Goal: Task Accomplishment & Management: Use online tool/utility

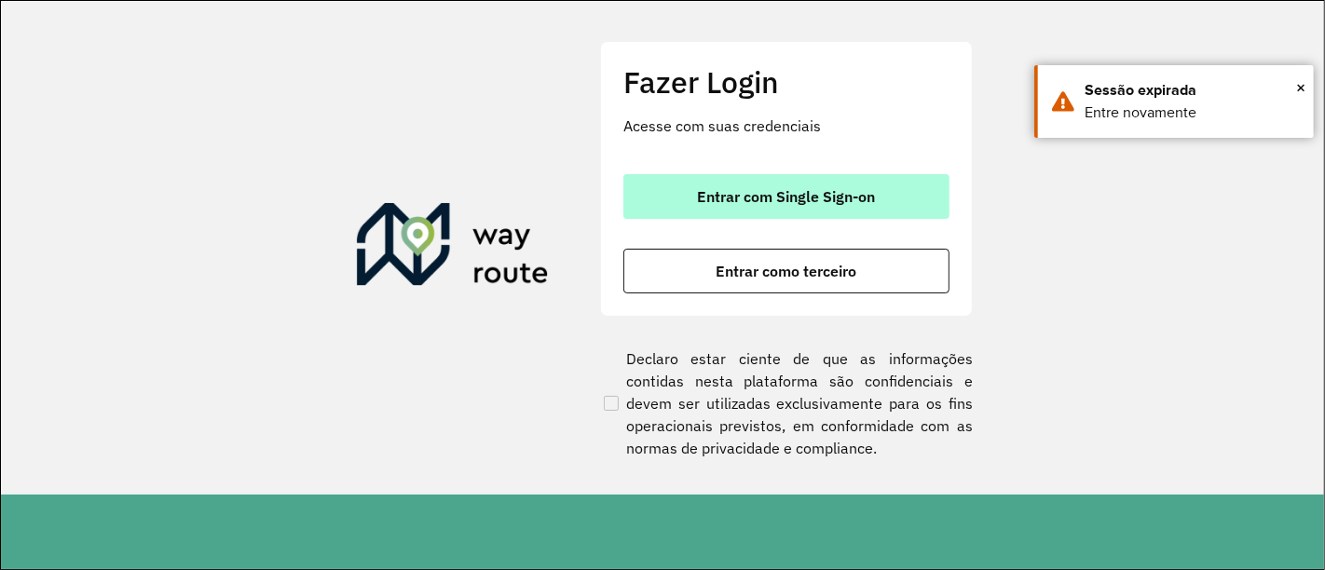
click at [729, 189] on span "Entrar com Single Sign-on" at bounding box center [787, 196] width 178 height 15
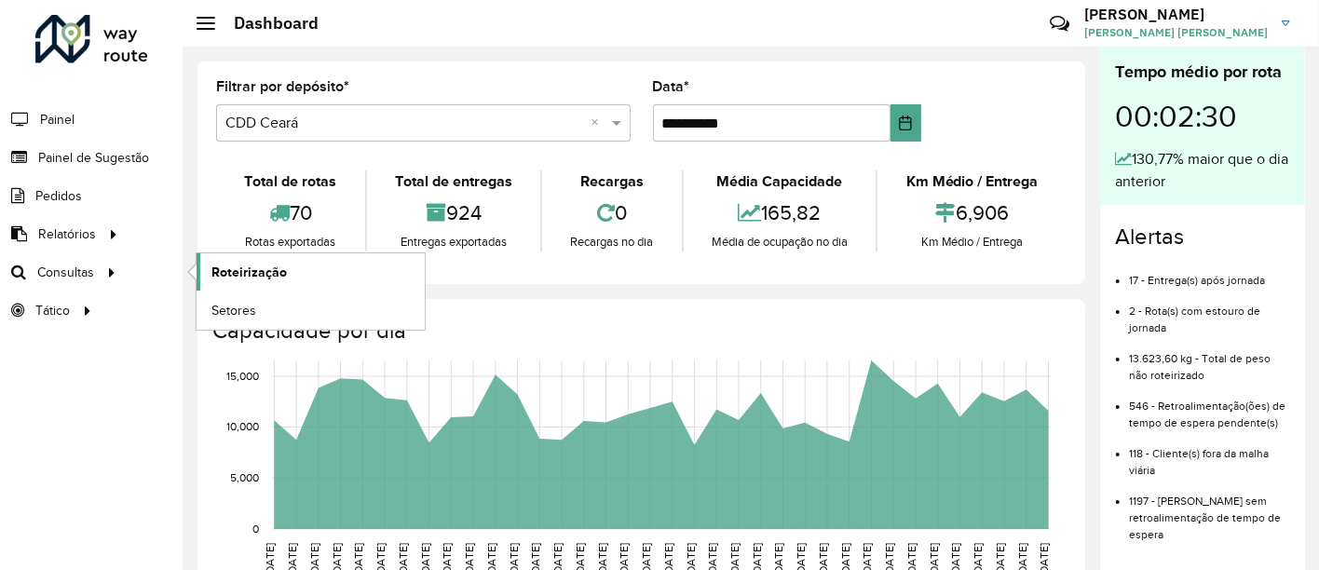
click at [228, 269] on span "Roteirização" at bounding box center [248, 273] width 75 height 20
click at [273, 271] on span "Roteirização" at bounding box center [248, 273] width 75 height 20
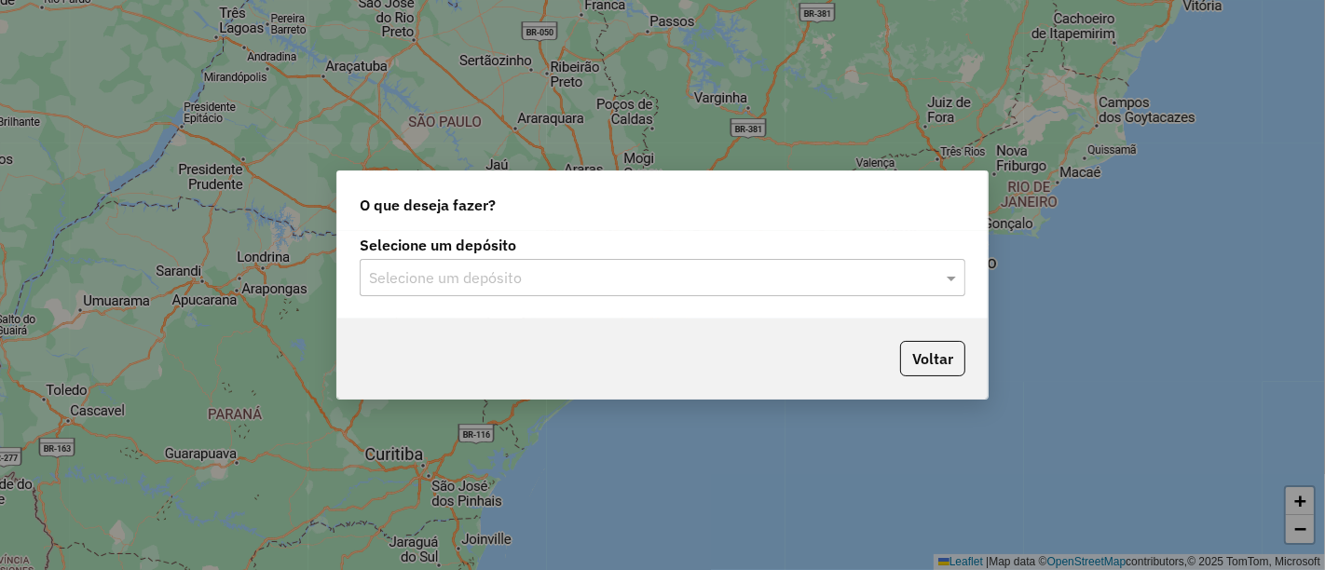
click at [605, 289] on input "text" at bounding box center [644, 278] width 550 height 22
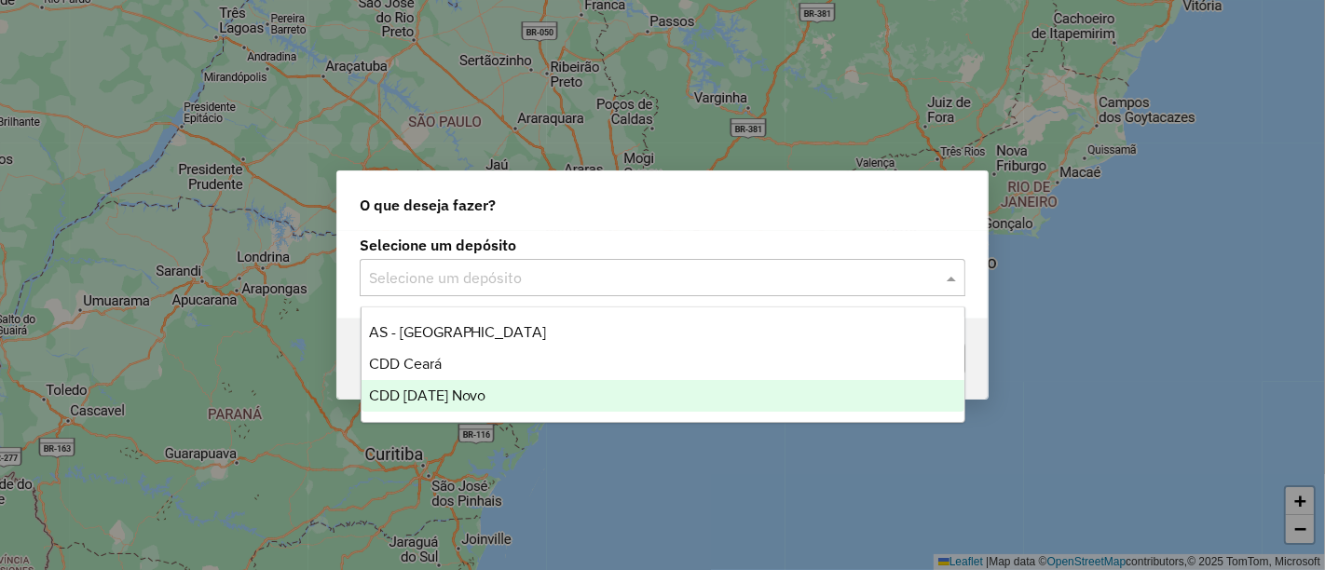
click at [535, 383] on div "CDD [DATE] Novo" at bounding box center [662, 396] width 603 height 32
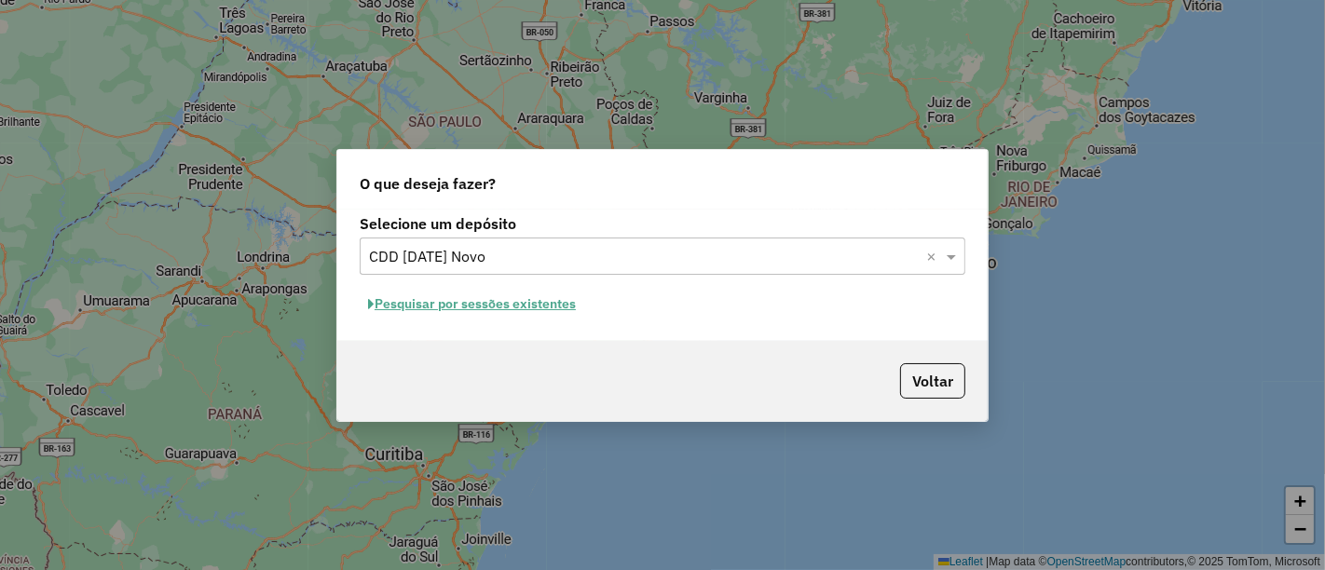
click at [474, 286] on div "Selecione um depósito Selecione um depósito × CDD Natal Novo × Pesquisar por se…" at bounding box center [662, 275] width 650 height 131
click at [473, 293] on button "Pesquisar por sessões existentes" at bounding box center [472, 304] width 225 height 29
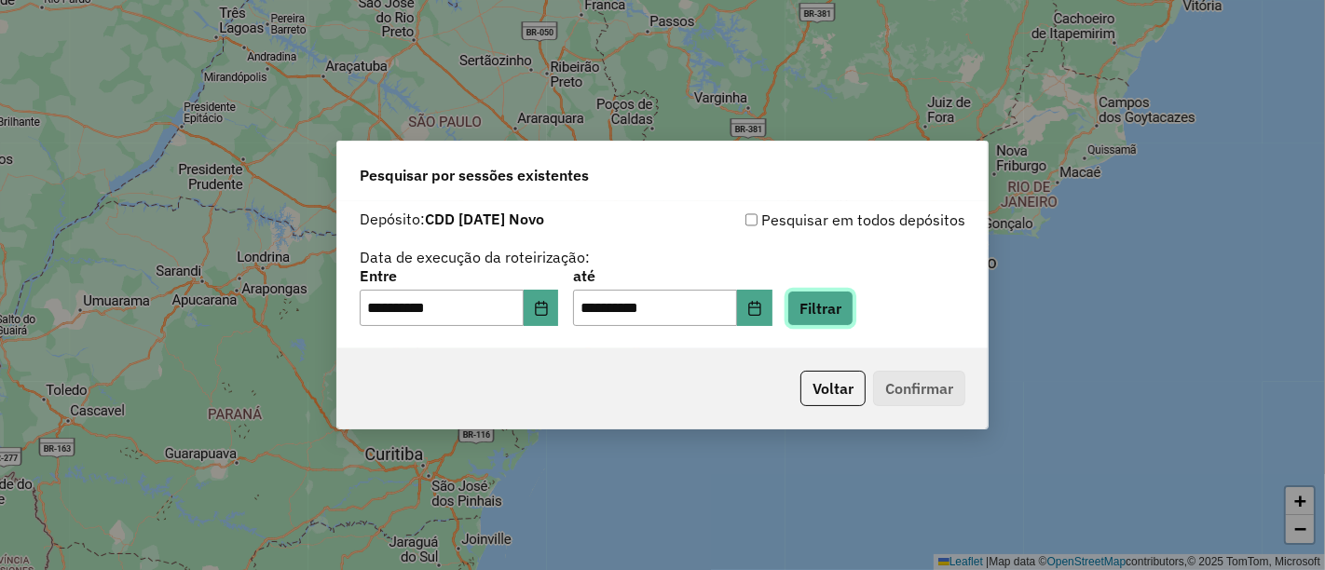
click at [833, 298] on button "Filtrar" at bounding box center [820, 308] width 66 height 35
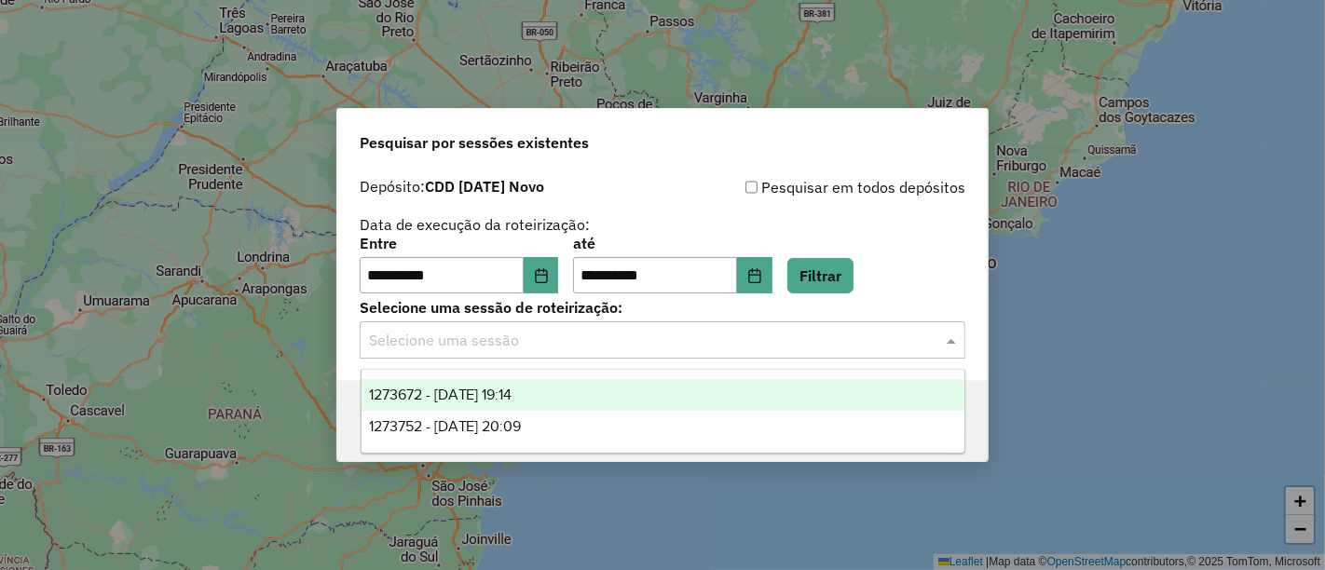
drag, startPoint x: 748, startPoint y: 339, endPoint x: 737, endPoint y: 344, distance: 12.1
click at [748, 337] on input "text" at bounding box center [644, 341] width 550 height 22
click at [668, 397] on div "1273672 - 11/09/2025 19:14" at bounding box center [662, 395] width 603 height 32
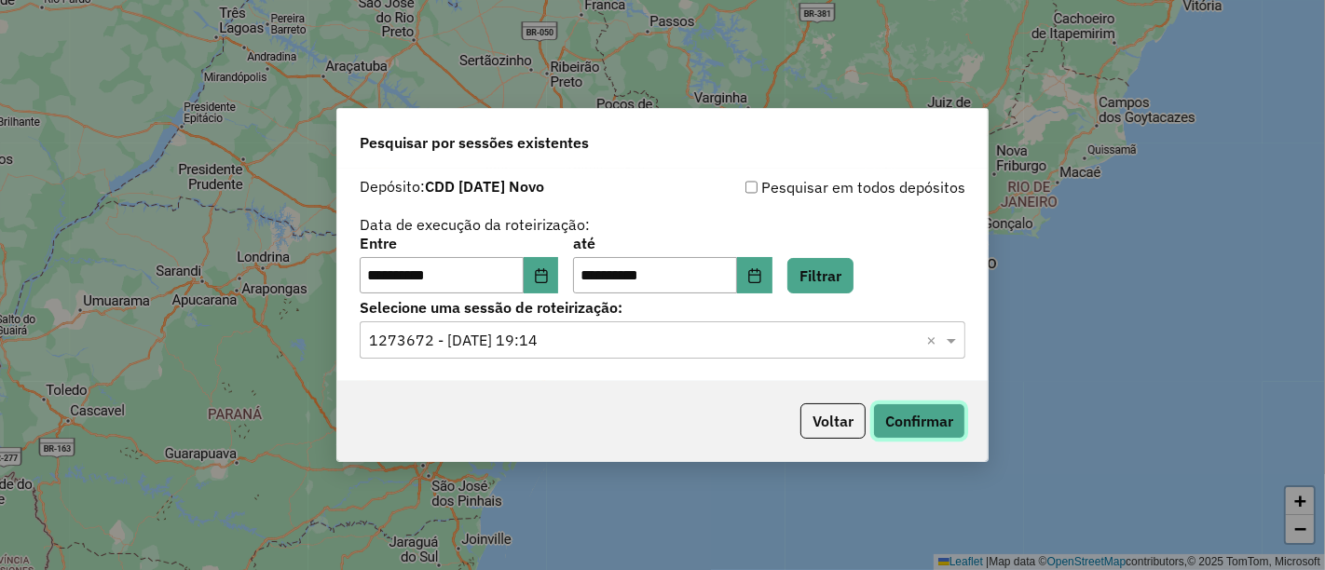
click at [939, 424] on button "Confirmar" at bounding box center [919, 420] width 92 height 35
click at [781, 334] on input "text" at bounding box center [644, 341] width 550 height 22
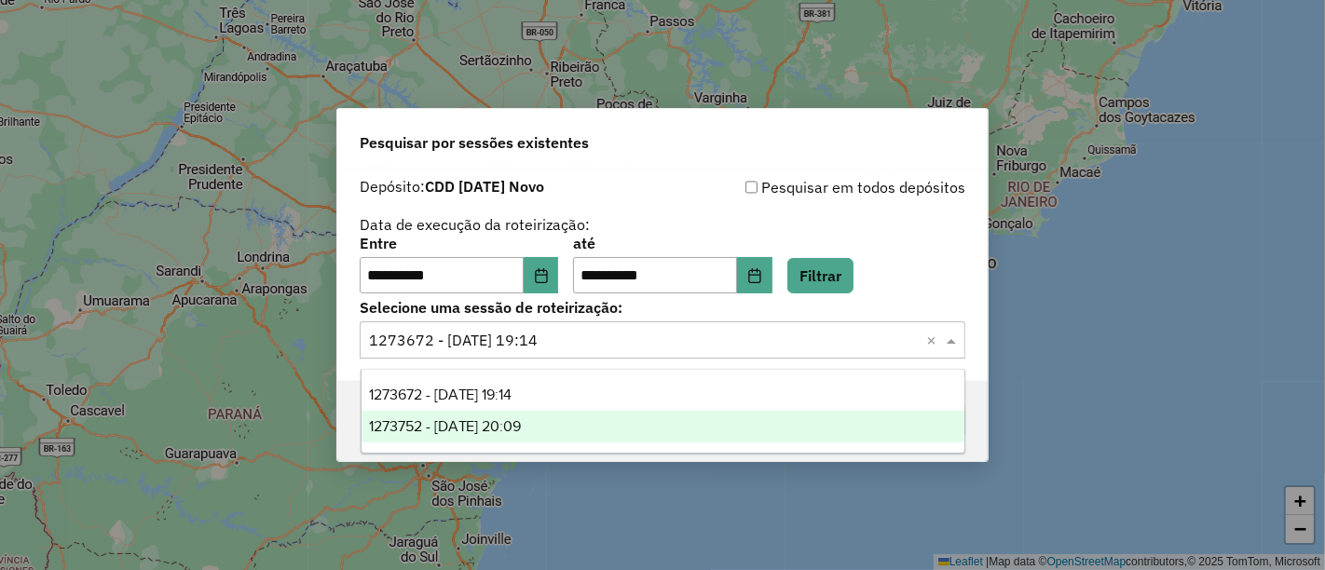
click at [691, 429] on div "1273752 - 11/09/2025 20:09" at bounding box center [662, 427] width 603 height 32
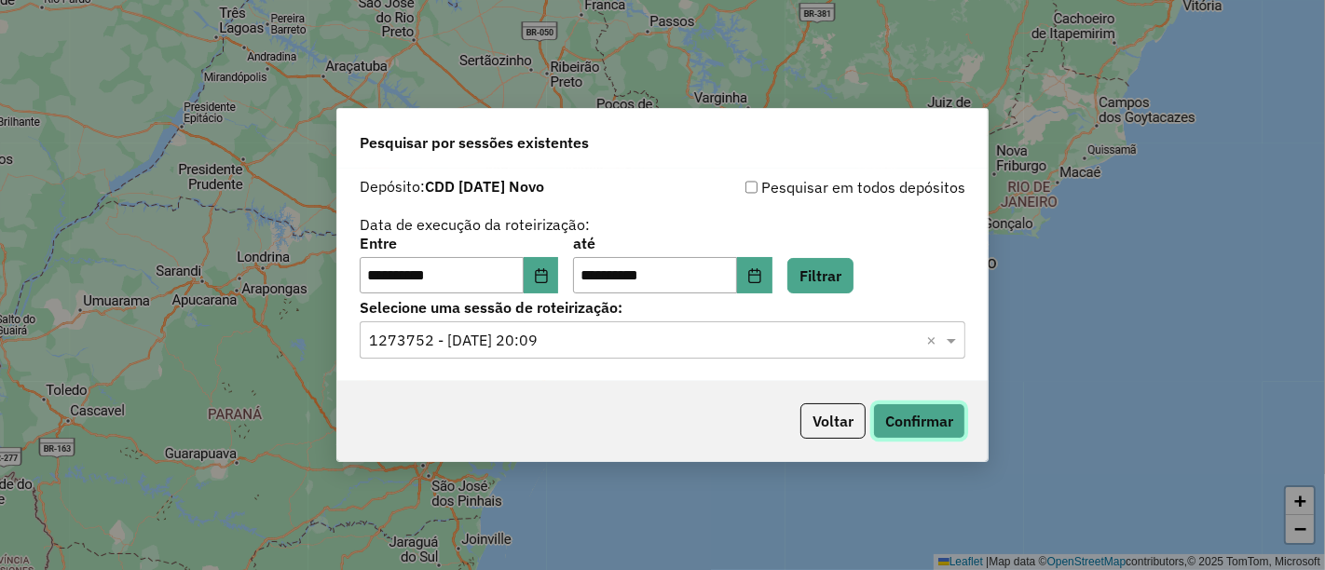
click at [913, 421] on button "Confirmar" at bounding box center [919, 420] width 92 height 35
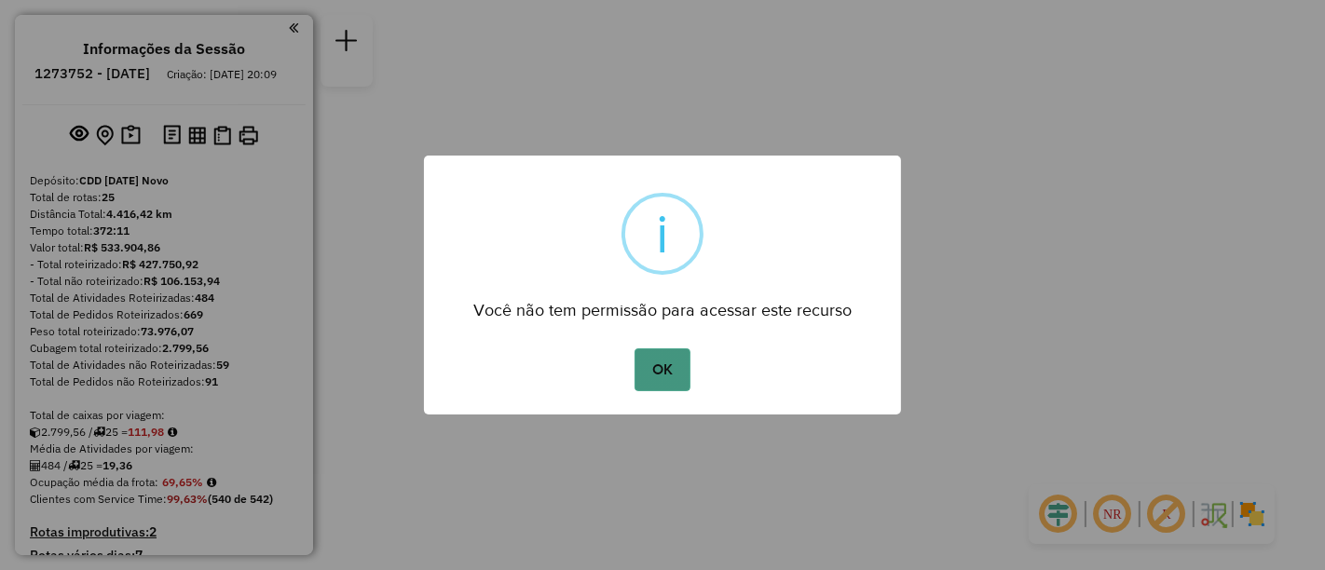
click at [664, 374] on button "OK" at bounding box center [661, 369] width 55 height 43
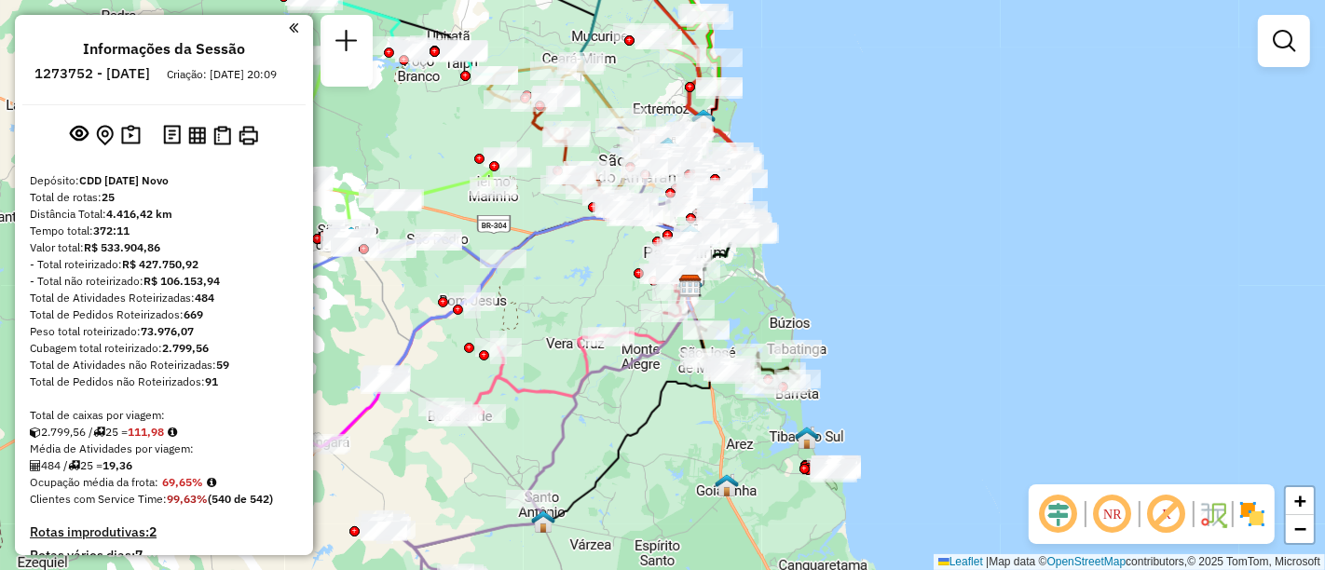
drag, startPoint x: 699, startPoint y: 421, endPoint x: 758, endPoint y: 421, distance: 59.6
click at [758, 421] on div "Janela de atendimento Grade de atendimento Capacidade Transportadoras Veículos …" at bounding box center [662, 285] width 1325 height 570
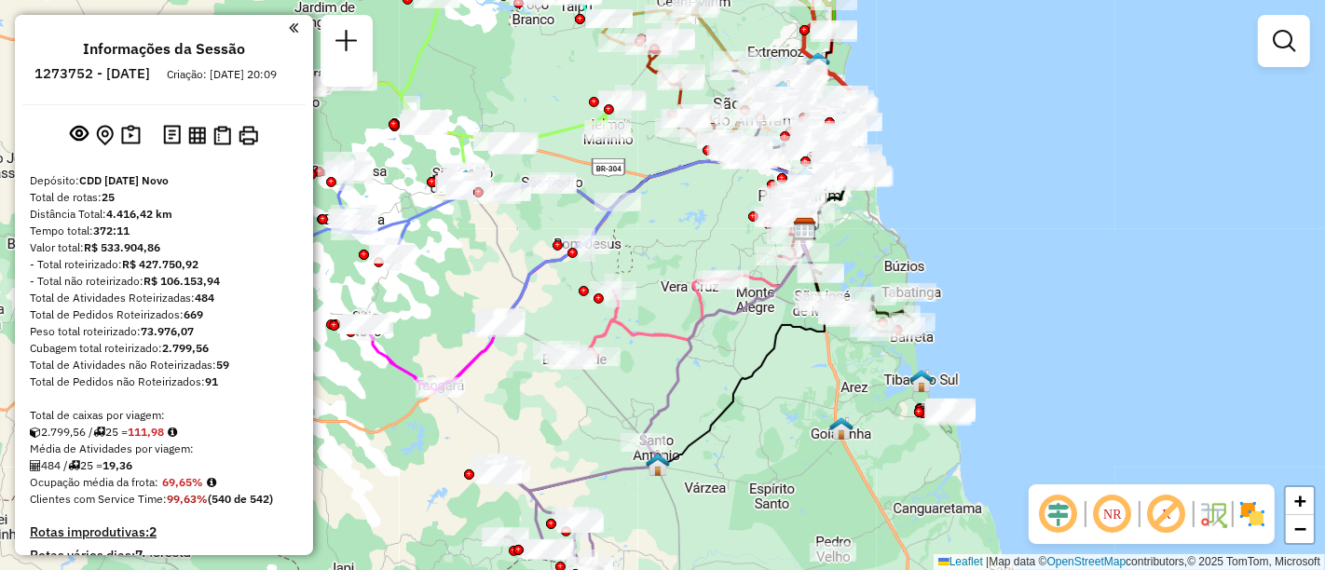
drag, startPoint x: 726, startPoint y: 463, endPoint x: 801, endPoint y: 405, distance: 95.0
click at [801, 405] on div "Janela de atendimento Grade de atendimento Capacidade Transportadoras Veículos …" at bounding box center [662, 285] width 1325 height 570
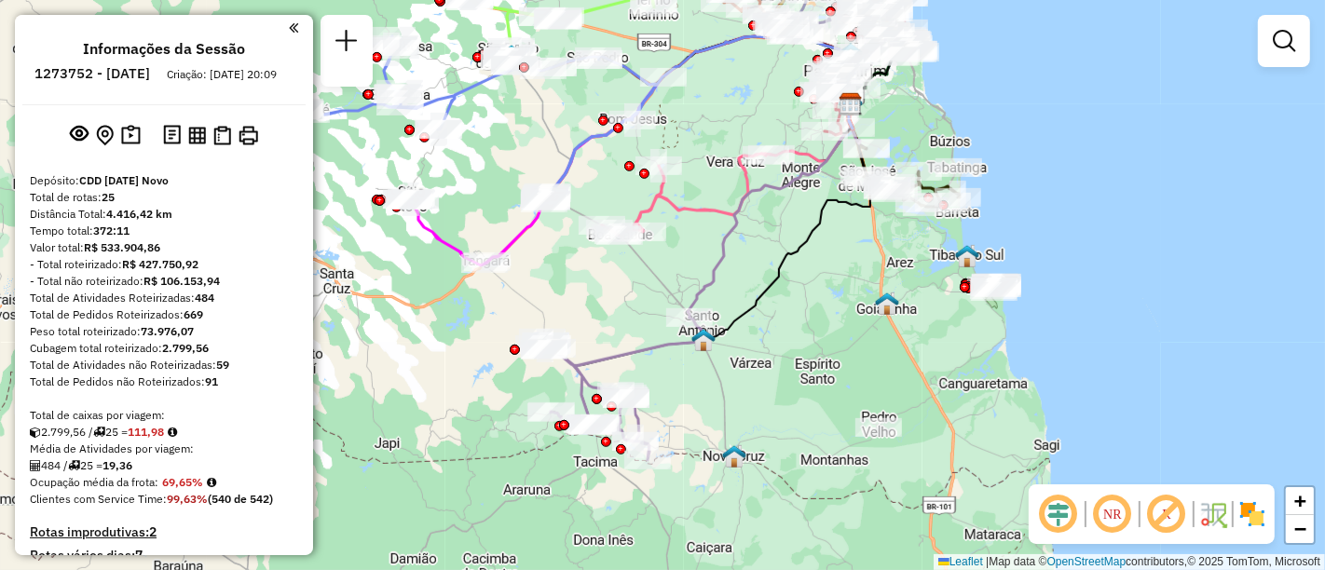
drag, startPoint x: 618, startPoint y: 368, endPoint x: 630, endPoint y: 311, distance: 58.1
click at [630, 311] on div "Janela de atendimento Grade de atendimento Capacidade Transportadoras Veículos …" at bounding box center [662, 285] width 1325 height 570
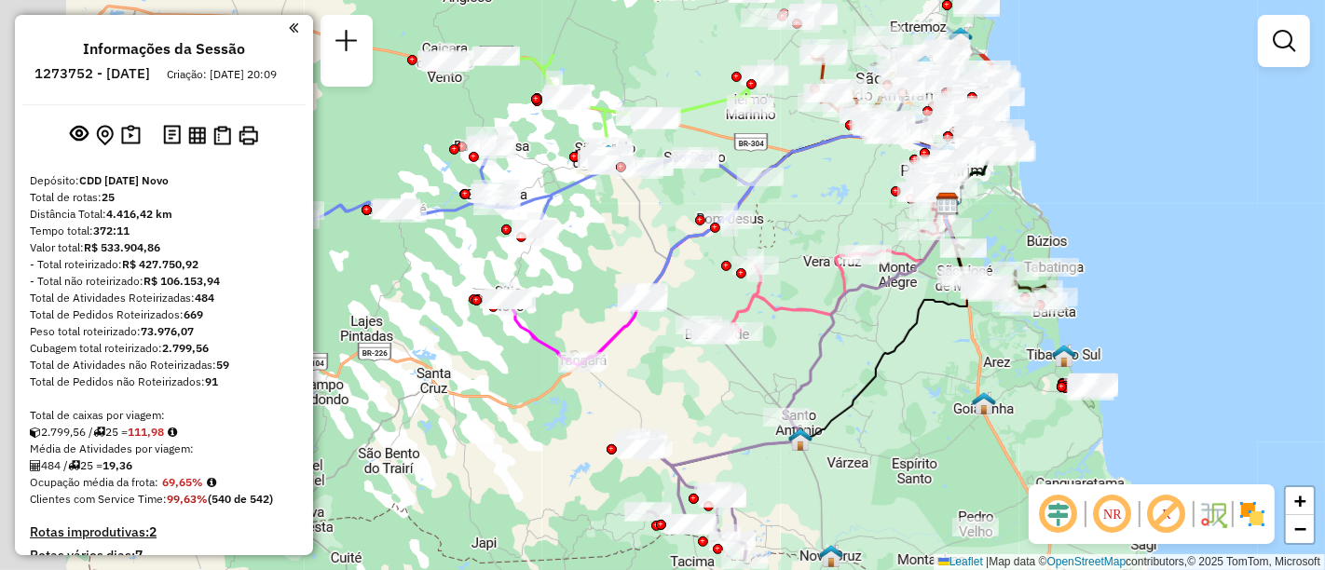
drag, startPoint x: 599, startPoint y: 295, endPoint x: 698, endPoint y: 412, distance: 152.7
click at [698, 412] on div "Janela de atendimento Grade de atendimento Capacidade Transportadoras Veículos …" at bounding box center [662, 285] width 1325 height 570
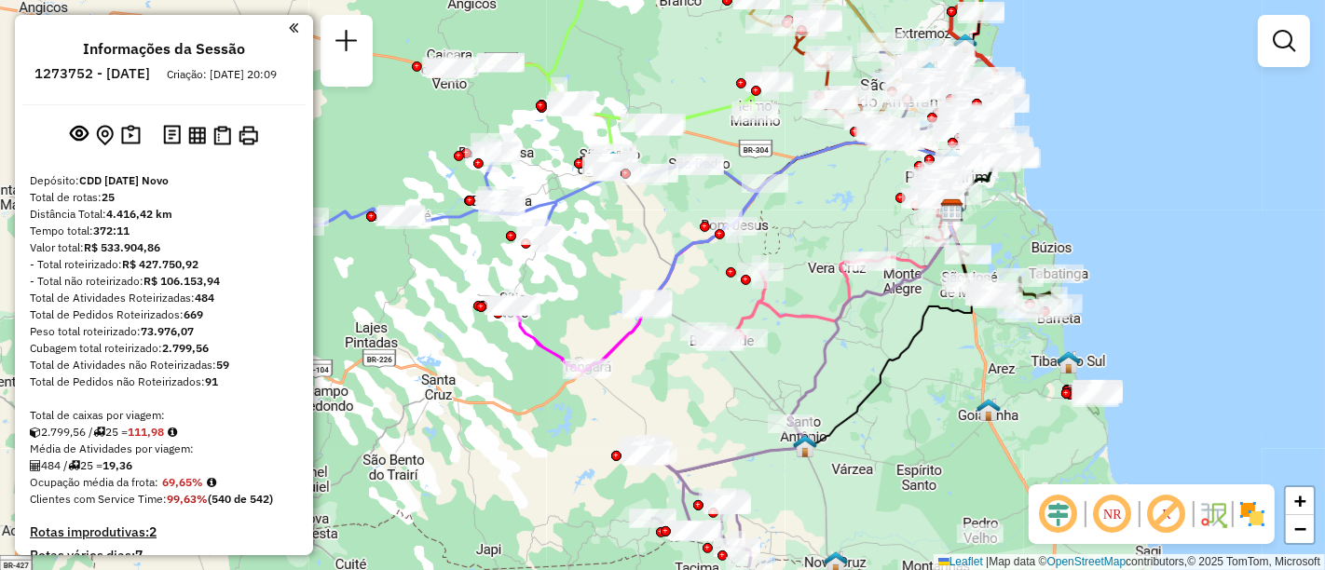
drag, startPoint x: 677, startPoint y: 249, endPoint x: 639, endPoint y: 268, distance: 42.9
click at [639, 268] on icon at bounding box center [529, 225] width 456 height 165
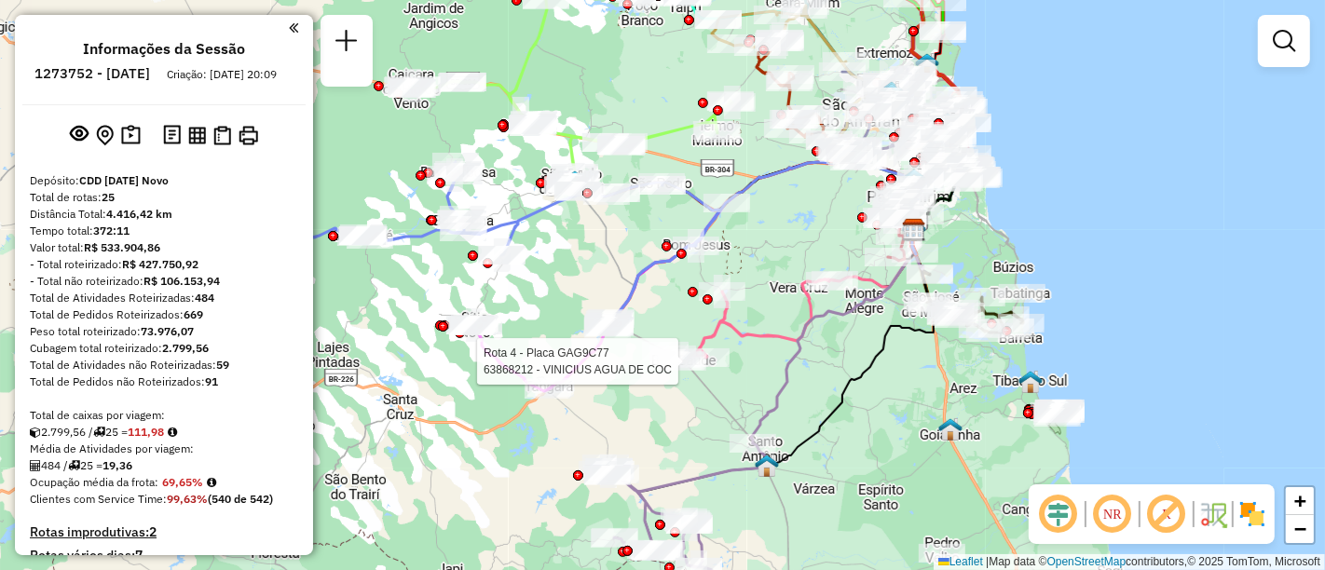
select select "**********"
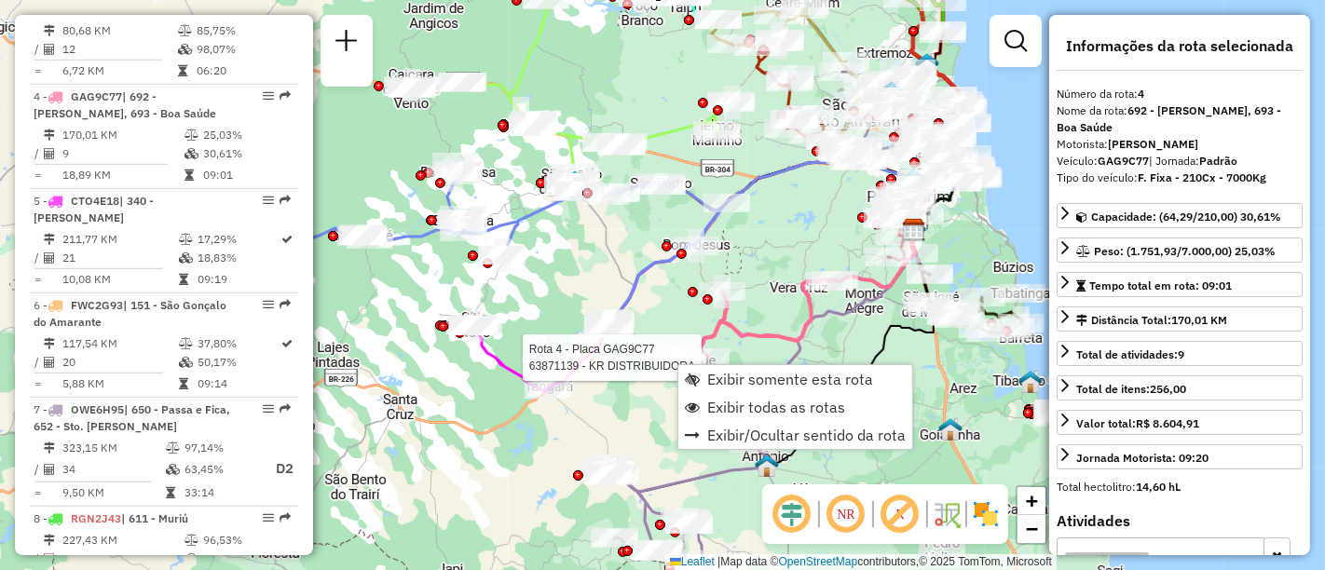
scroll to position [1029, 0]
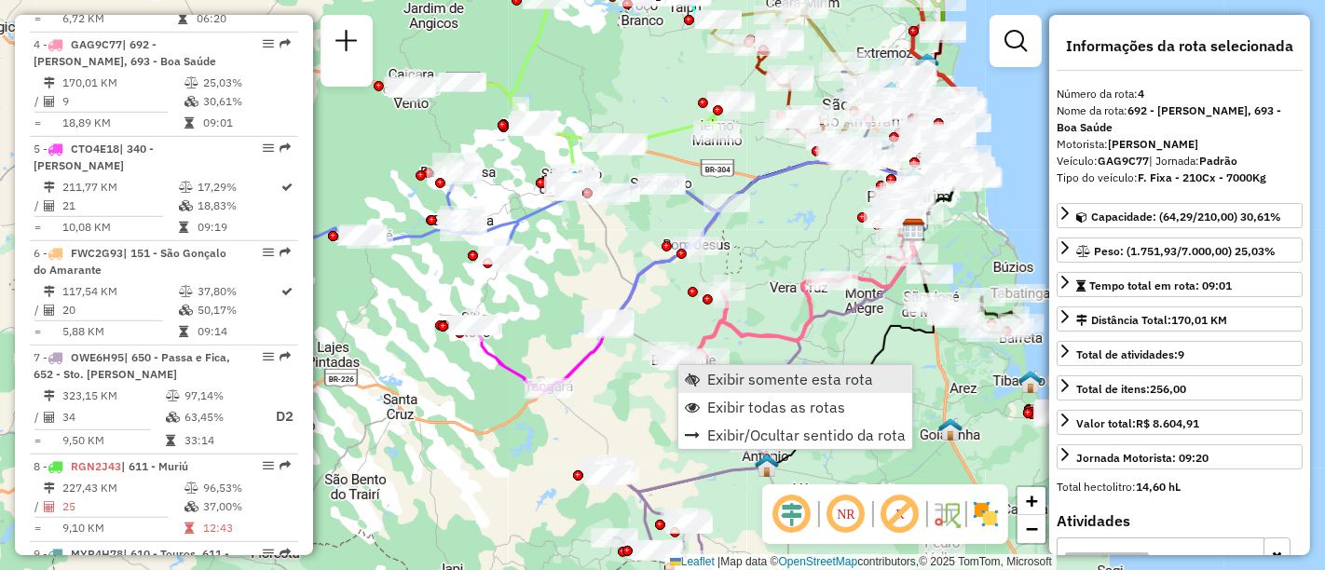
click at [753, 382] on span "Exibir somente esta rota" at bounding box center [790, 379] width 166 height 15
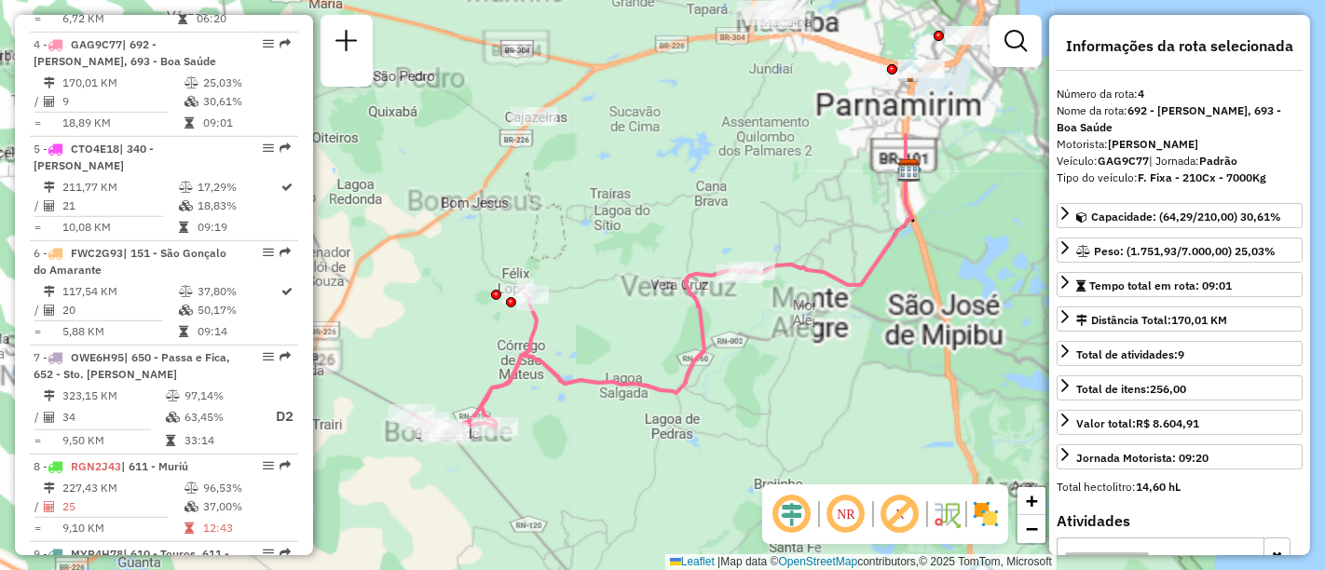
click at [890, 372] on div "Janela de atendimento Grade de atendimento Capacidade Transportadoras Veículos …" at bounding box center [662, 285] width 1325 height 570
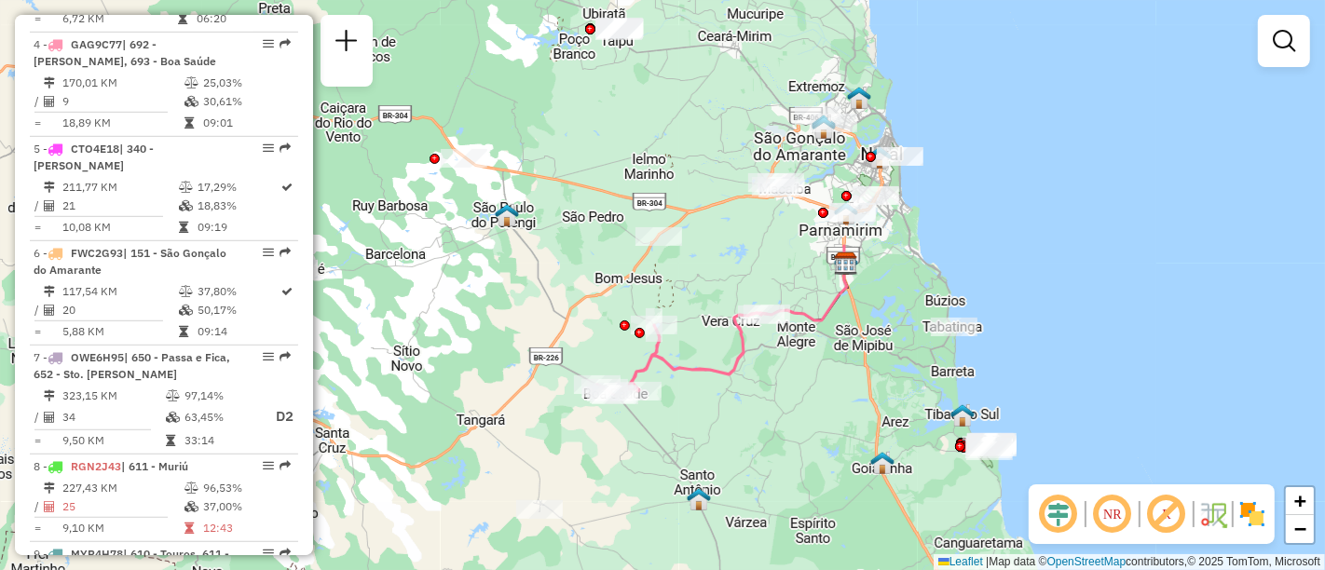
drag, startPoint x: 853, startPoint y: 424, endPoint x: 815, endPoint y: 354, distance: 79.6
click at [817, 357] on div "Janela de atendimento Grade de atendimento Capacidade Transportadoras Veículos …" at bounding box center [662, 285] width 1325 height 570
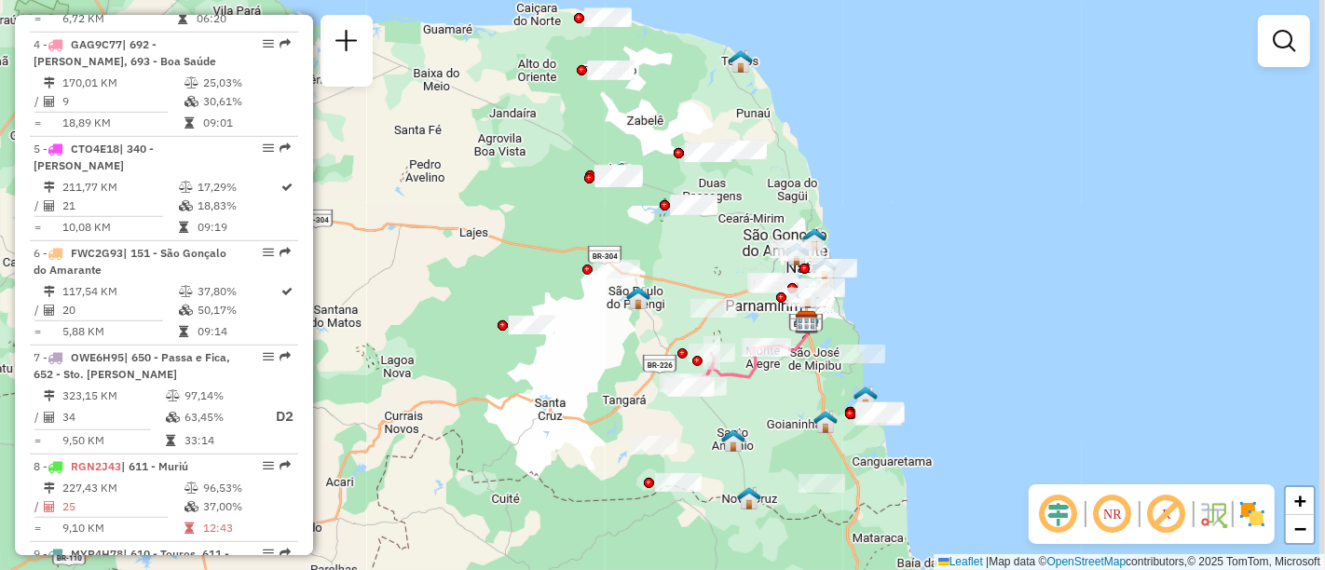
drag, startPoint x: 814, startPoint y: 354, endPoint x: 810, endPoint y: 401, distance: 46.8
click at [810, 401] on div "Janela de atendimento Grade de atendimento Capacidade Transportadoras Veículos …" at bounding box center [662, 285] width 1325 height 570
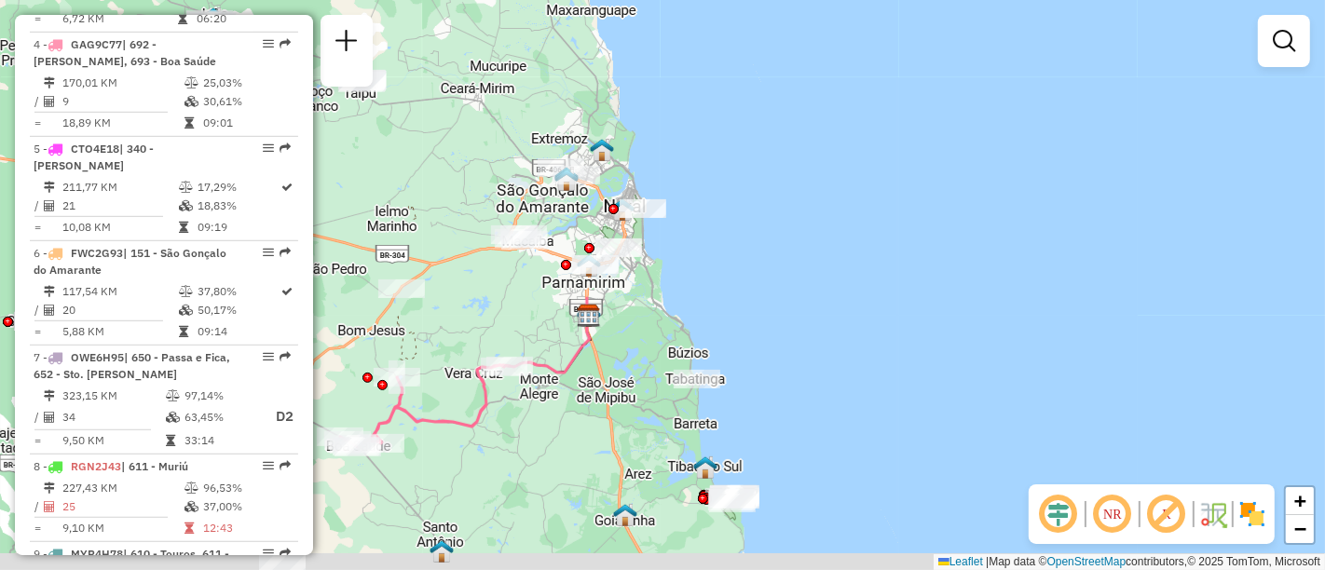
drag, startPoint x: 566, startPoint y: 326, endPoint x: 731, endPoint y: 266, distance: 175.7
click at [731, 266] on div "Janela de atendimento Grade de atendimento Capacidade Transportadoras Veículos …" at bounding box center [662, 285] width 1325 height 570
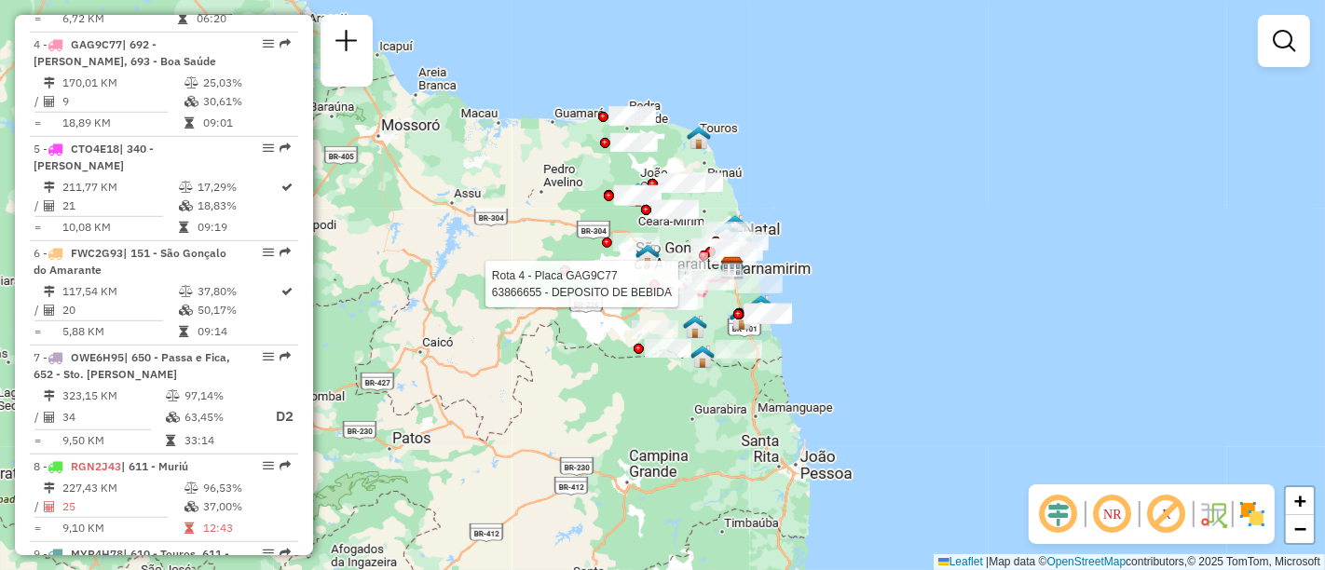
select select "**********"
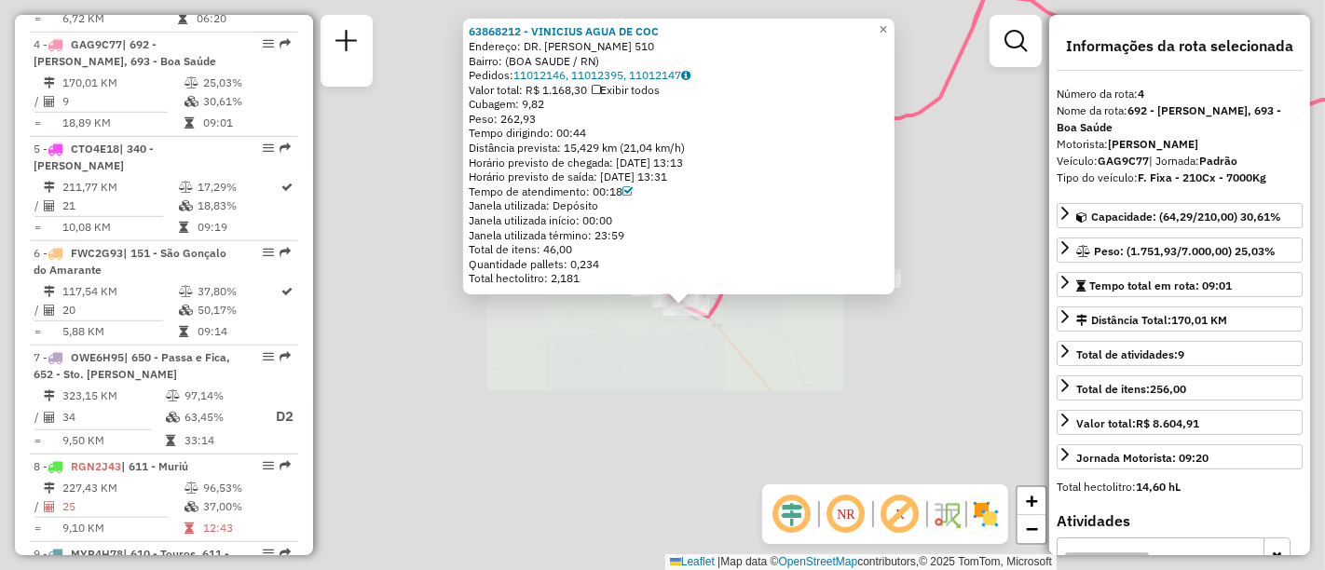
click at [749, 361] on div "63868212 - VINICIUS AGUA DE COC Endereço: DR. MARIO CAMARA 510 Bairro: (BOA SAU…" at bounding box center [662, 285] width 1325 height 570
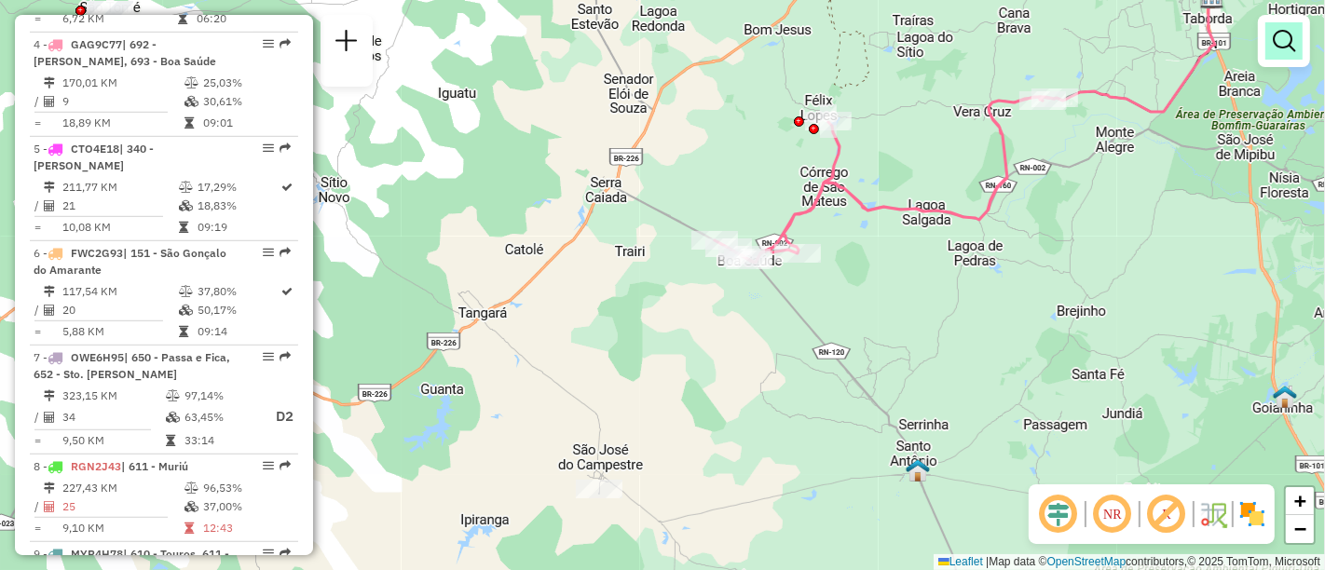
click at [1294, 39] on em at bounding box center [1284, 41] width 22 height 22
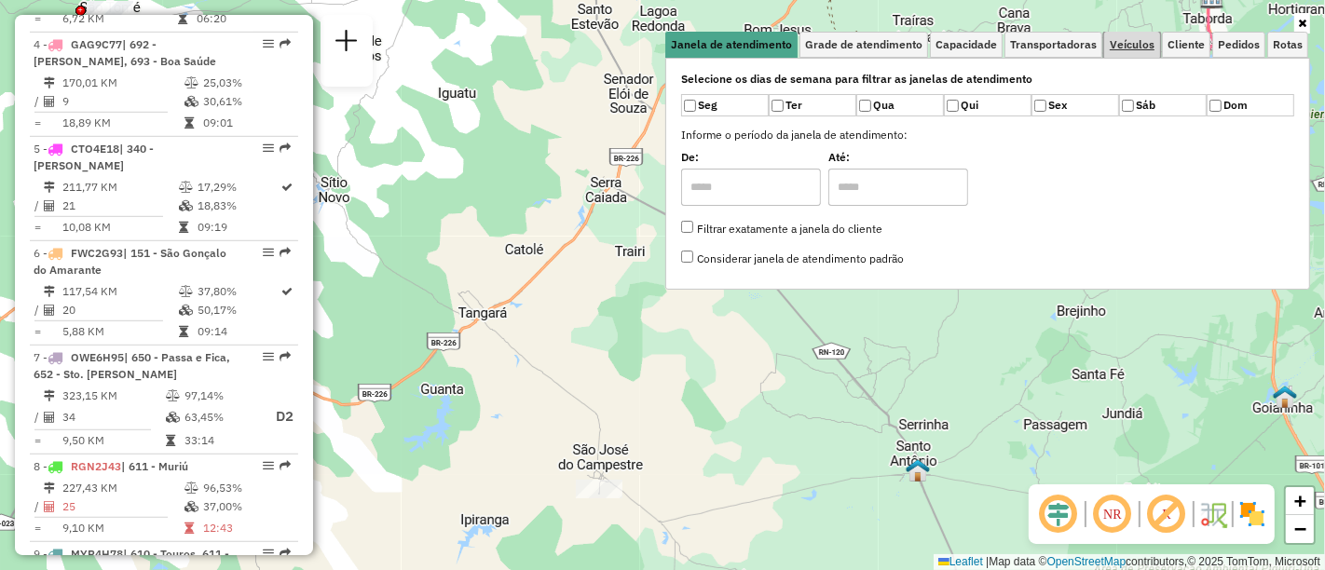
click at [1125, 41] on span "Veículos" at bounding box center [1132, 44] width 45 height 11
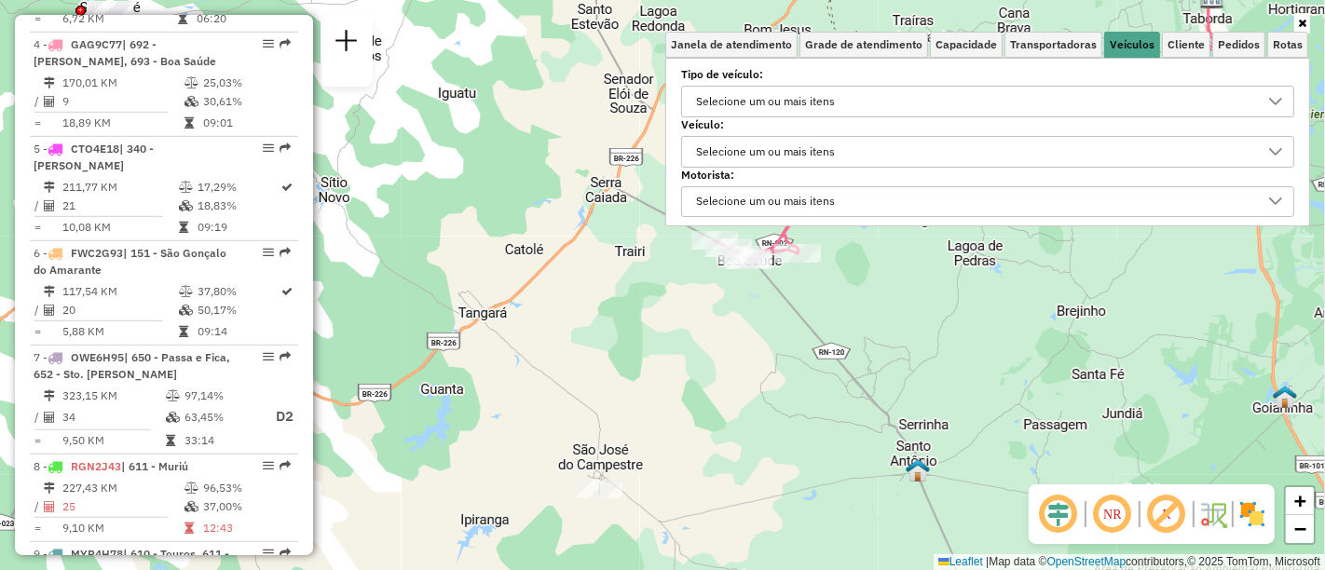
click at [851, 160] on div "Selecione um ou mais itens" at bounding box center [973, 152] width 568 height 30
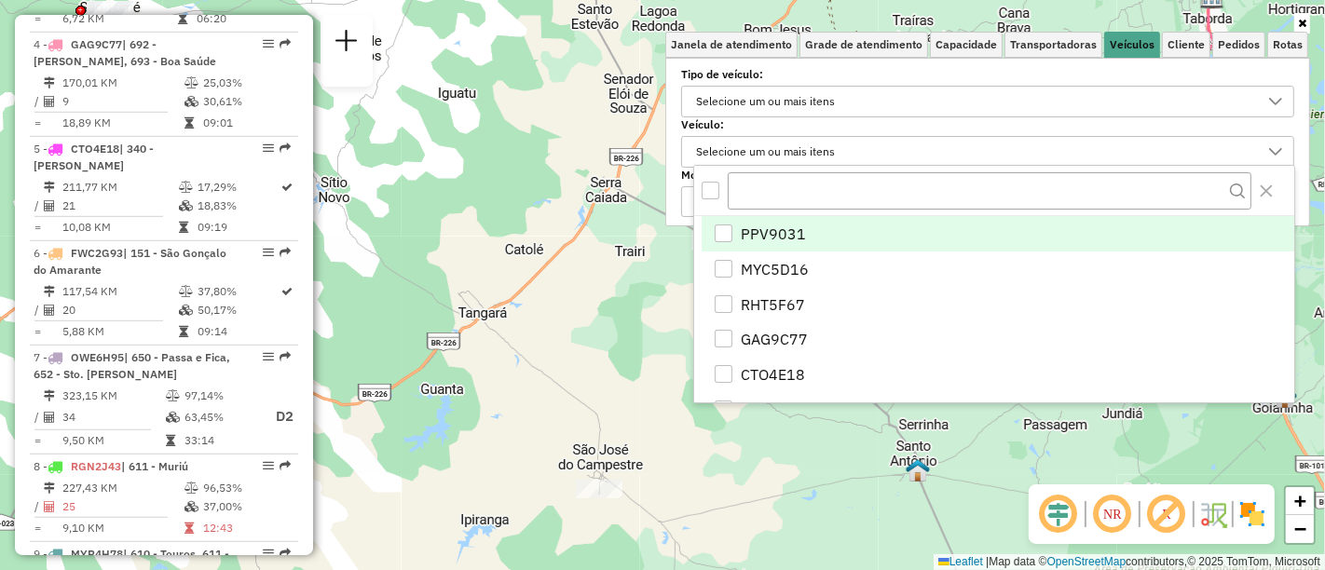
scroll to position [10, 63]
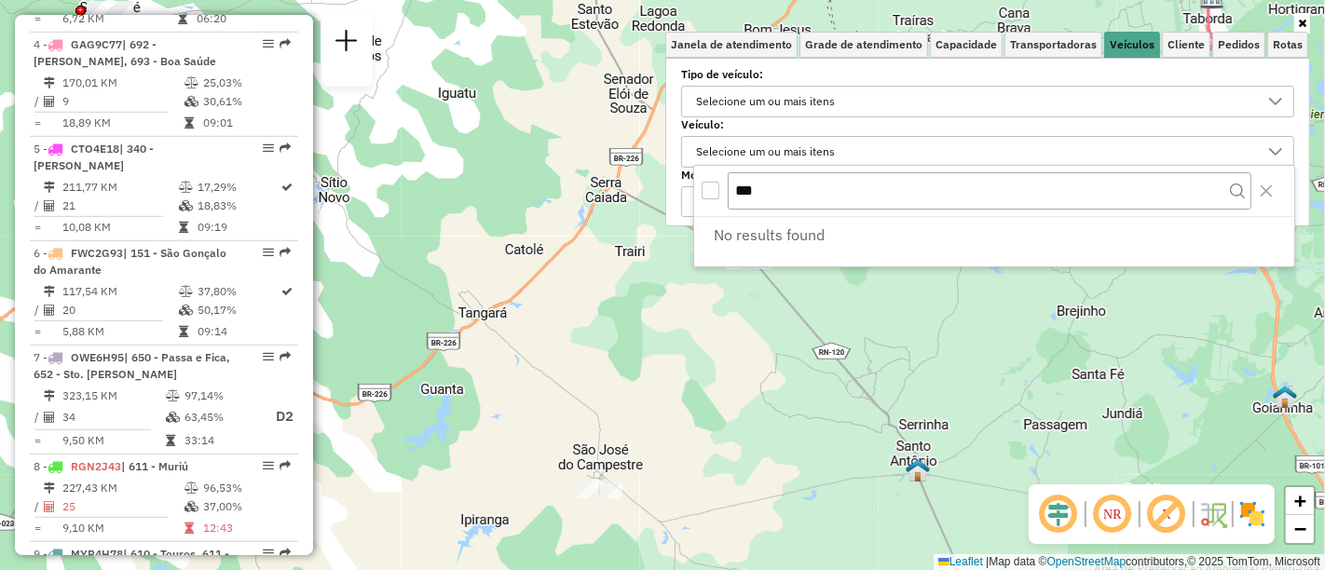
type input "***"
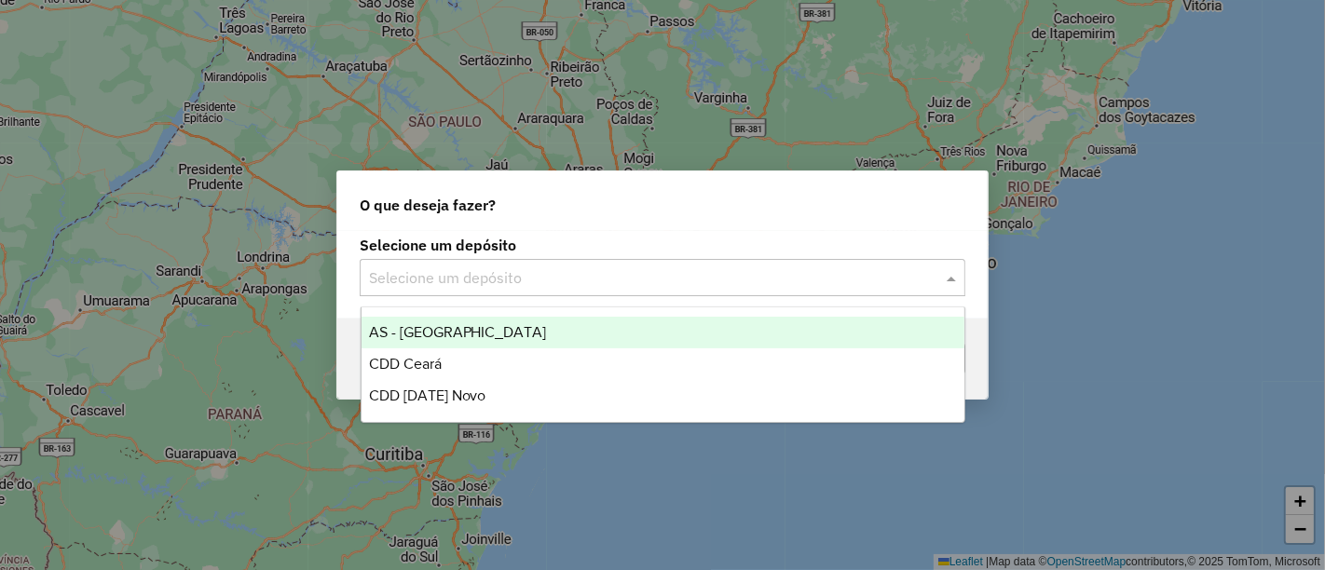
click at [484, 279] on input "text" at bounding box center [644, 278] width 550 height 22
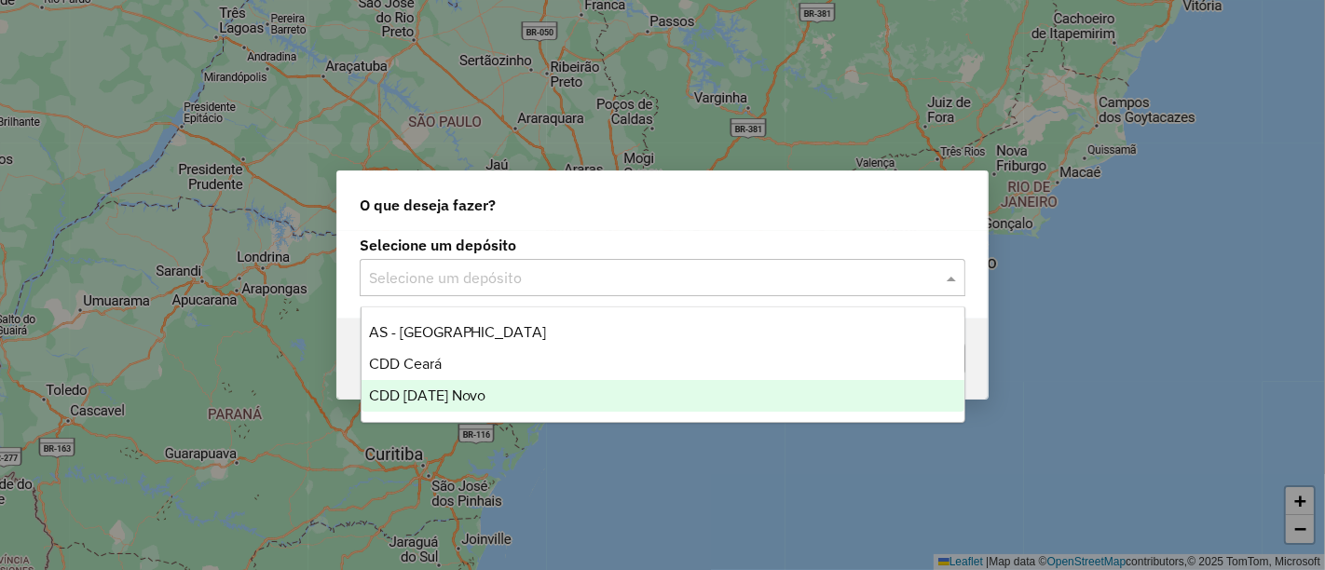
click at [468, 392] on span "CDD [DATE] Novo" at bounding box center [427, 396] width 117 height 16
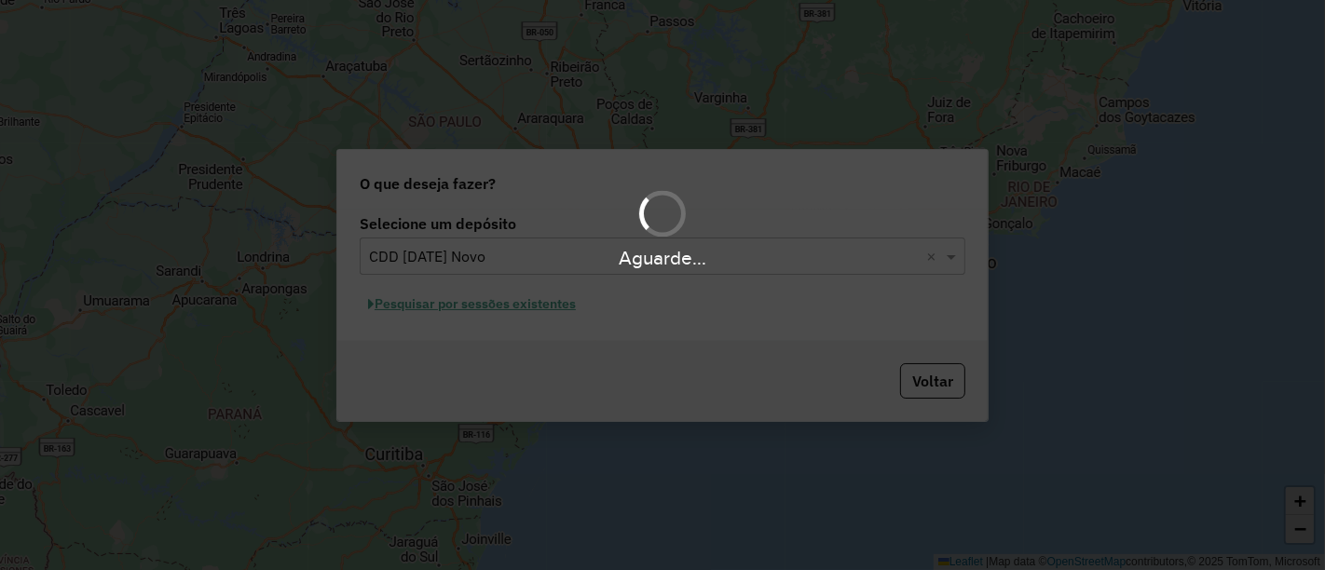
click at [581, 349] on div "Aguarde..." at bounding box center [662, 285] width 1325 height 570
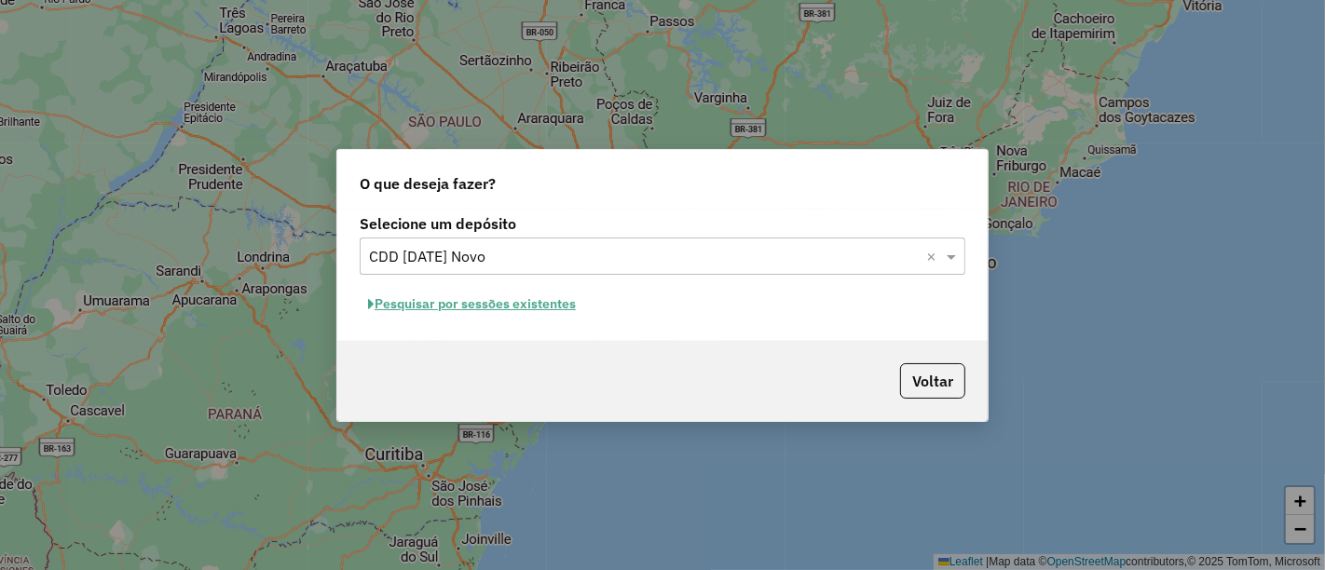
click at [477, 304] on button "Pesquisar por sessões existentes" at bounding box center [472, 304] width 225 height 29
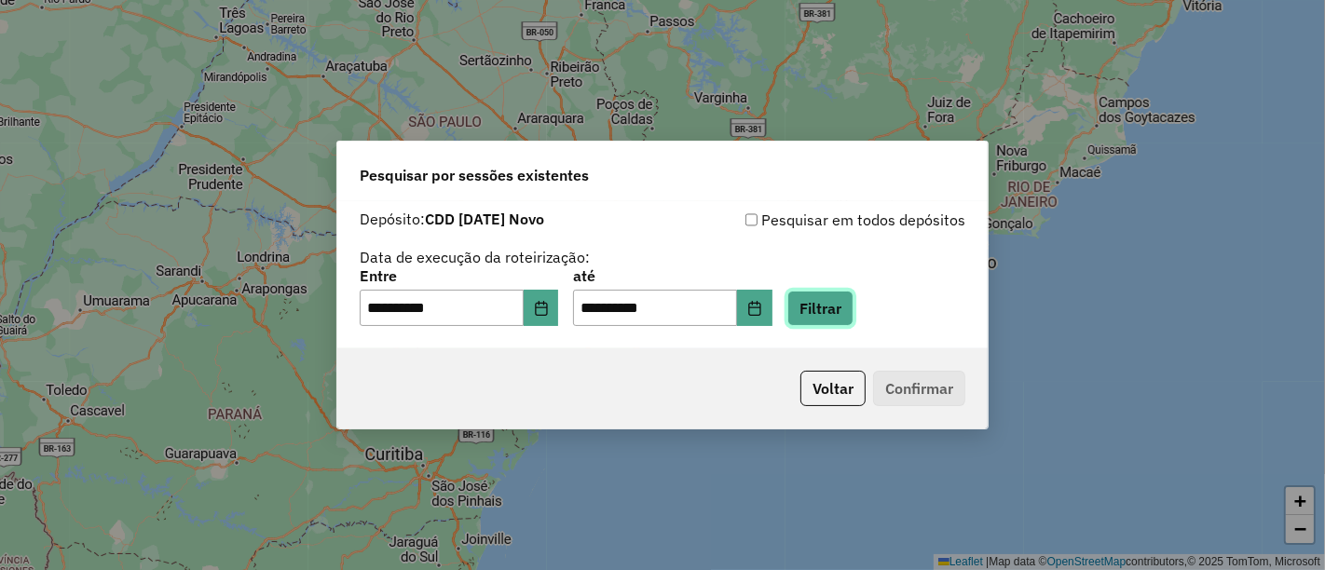
click at [853, 322] on button "Filtrar" at bounding box center [820, 308] width 66 height 35
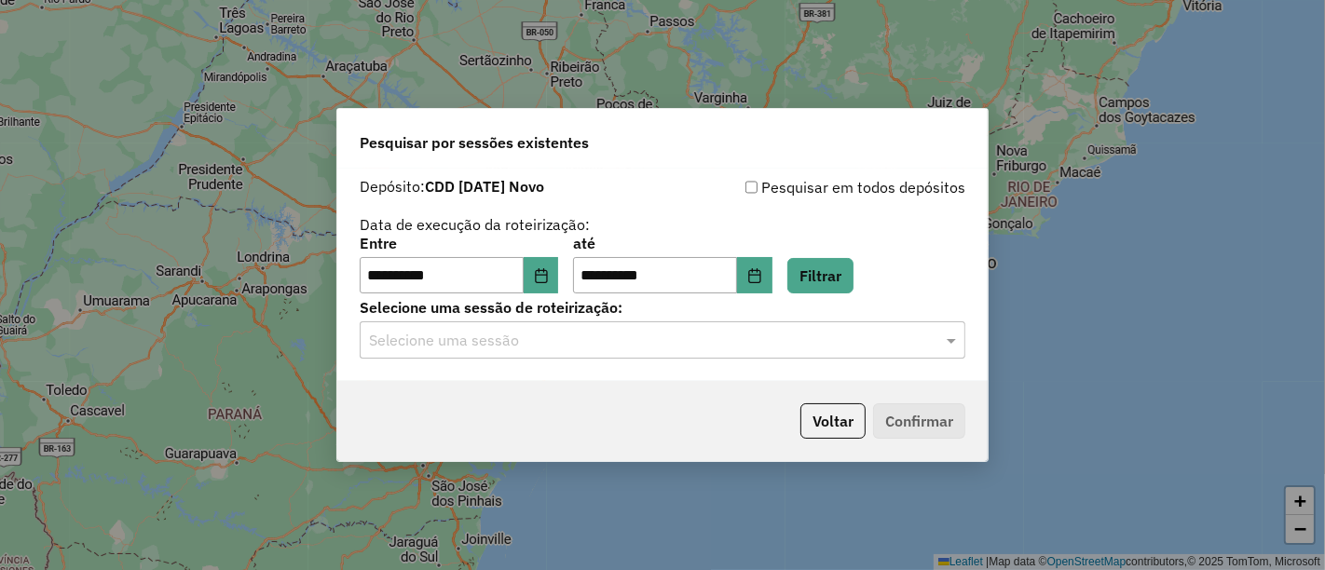
click at [670, 331] on input "text" at bounding box center [644, 341] width 550 height 22
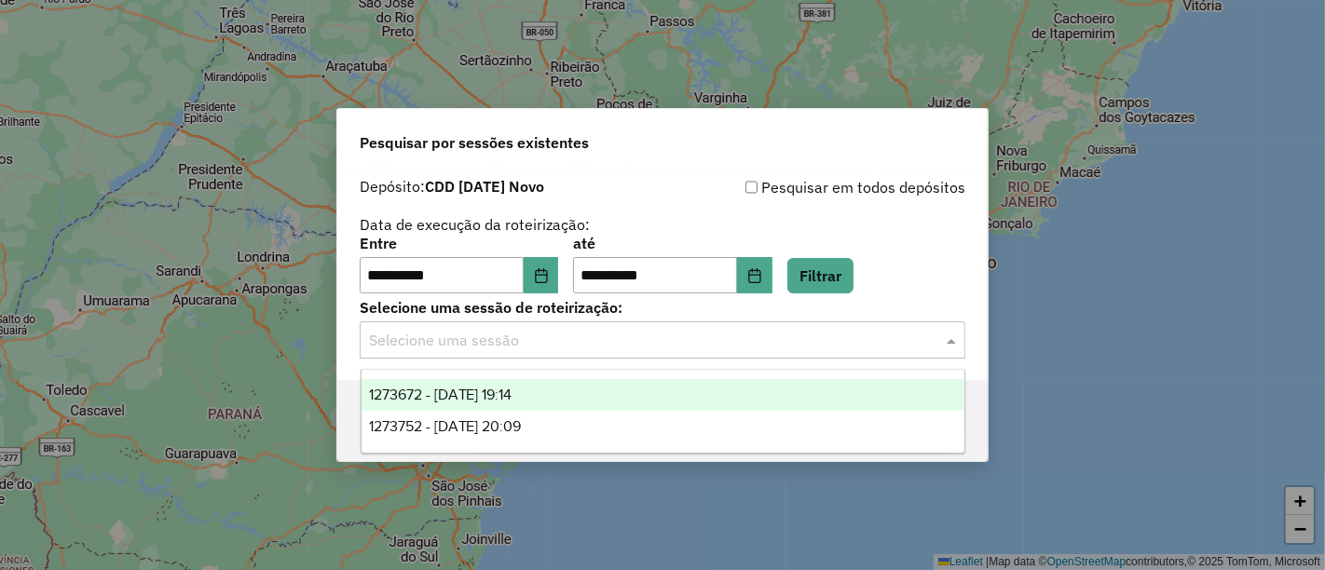
click at [512, 401] on span "1273672 - 11/09/2025 19:14" at bounding box center [440, 395] width 143 height 16
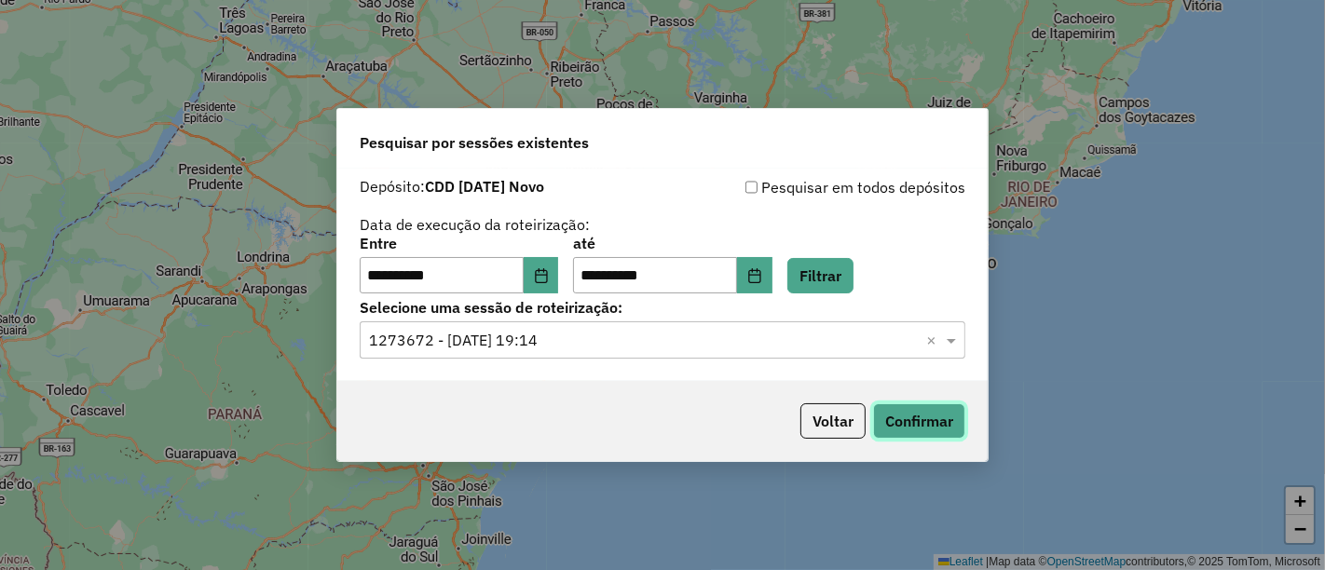
click at [882, 417] on button "Confirmar" at bounding box center [919, 420] width 92 height 35
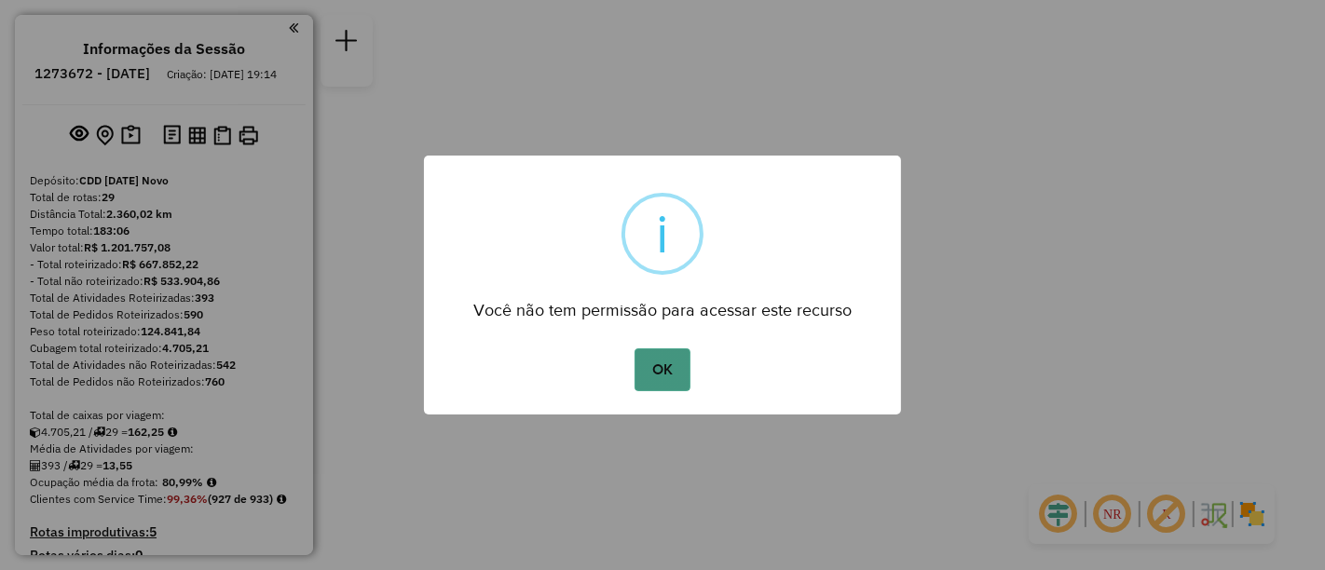
click at [671, 362] on button "OK" at bounding box center [661, 369] width 55 height 43
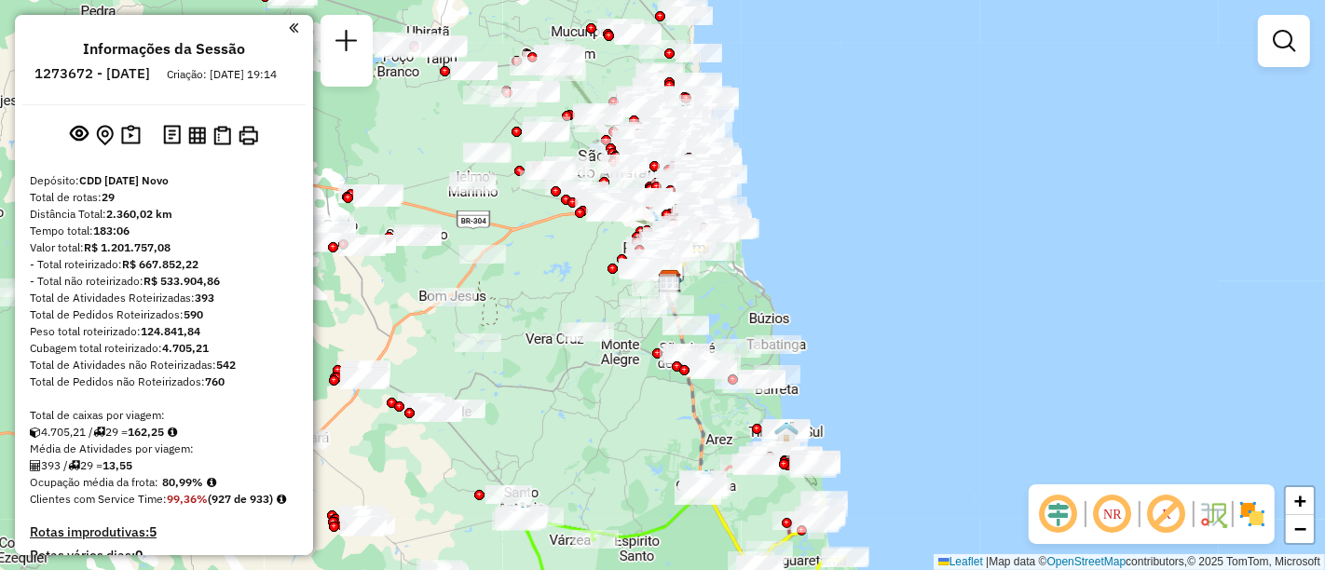
click at [844, 257] on div "Janela de atendimento Grade de atendimento Capacidade Transportadoras Veículos …" at bounding box center [662, 285] width 1325 height 570
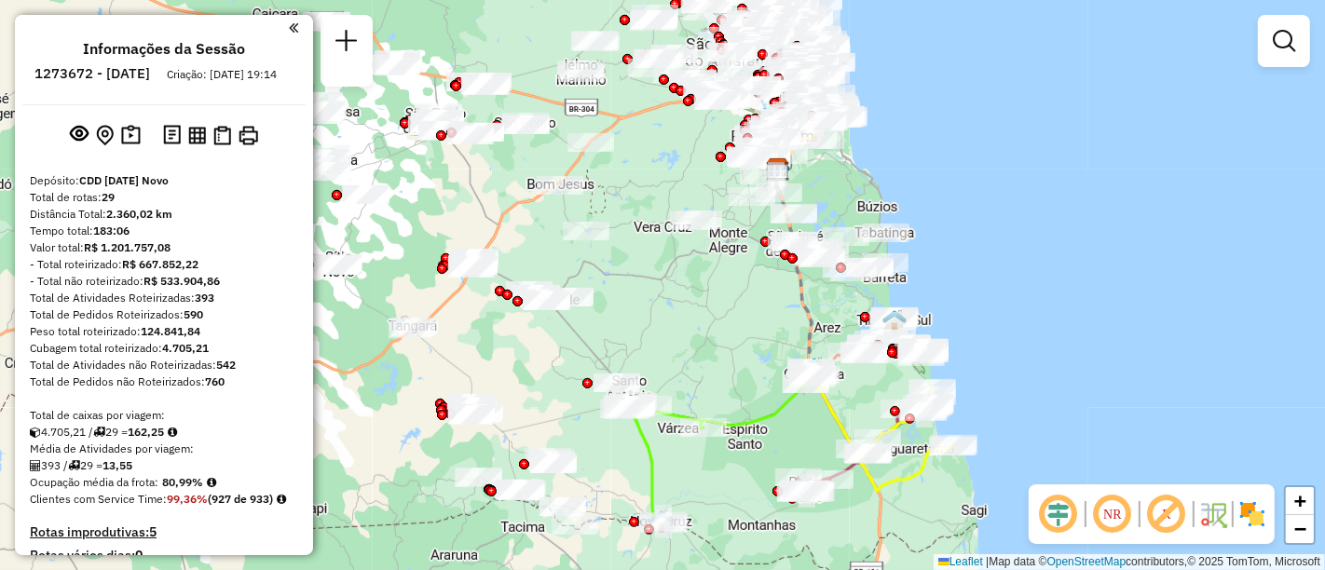
drag, startPoint x: 856, startPoint y: 356, endPoint x: 933, endPoint y: 289, distance: 101.7
click at [933, 289] on div "Janela de atendimento Grade de atendimento Capacidade Transportadoras Veículos …" at bounding box center [662, 285] width 1325 height 570
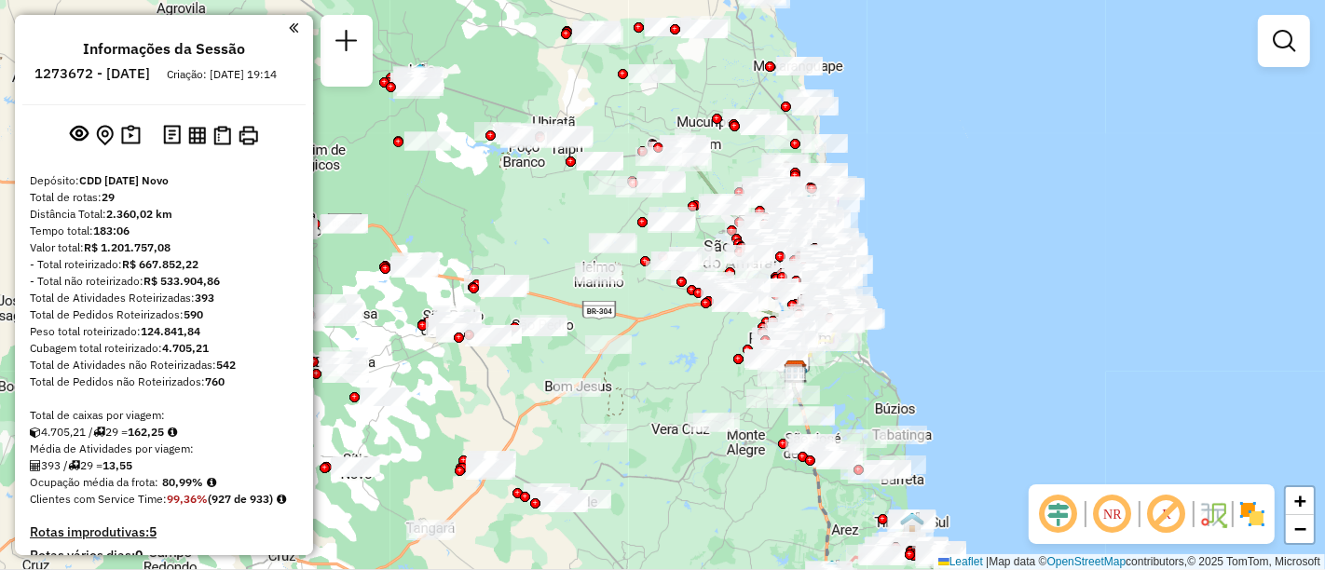
drag, startPoint x: 756, startPoint y: 237, endPoint x: 769, endPoint y: 424, distance: 187.7
click at [769, 424] on div "Janela de atendimento Grade de atendimento Capacidade Transportadoras Veículos …" at bounding box center [662, 285] width 1325 height 570
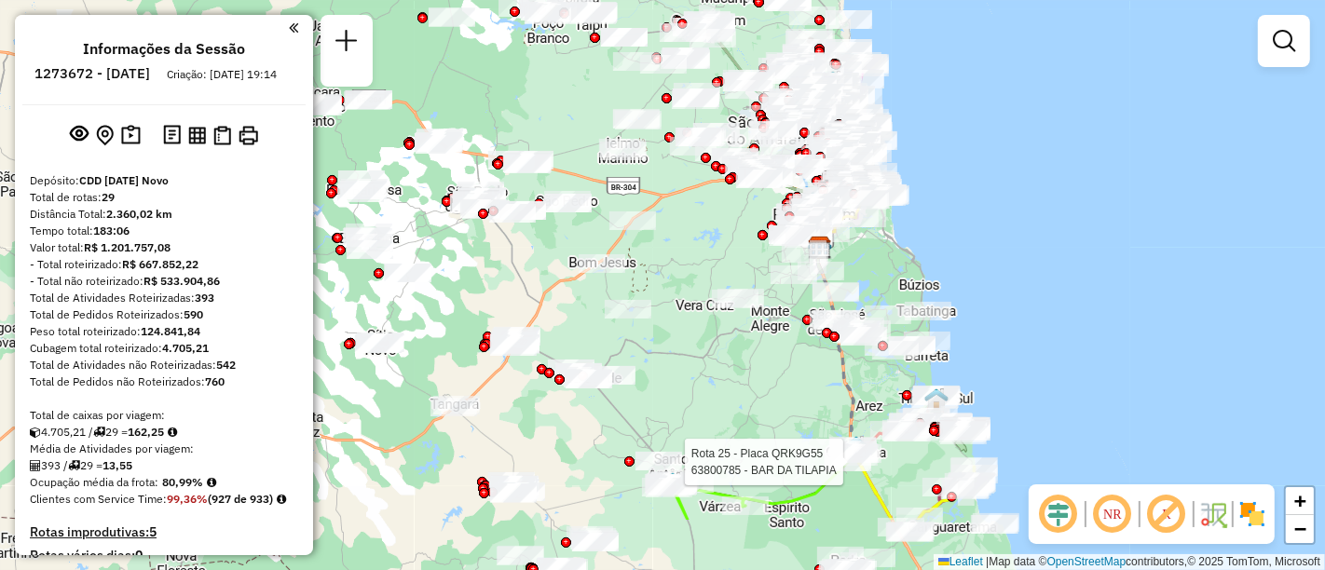
drag, startPoint x: 709, startPoint y: 435, endPoint x: 735, endPoint y: 331, distance: 107.5
click at [735, 331] on div "Rota 25 - Placa QRK9G55 63800785 - BAR DA TILAPIA Janela de atendimento Grade d…" at bounding box center [662, 285] width 1325 height 570
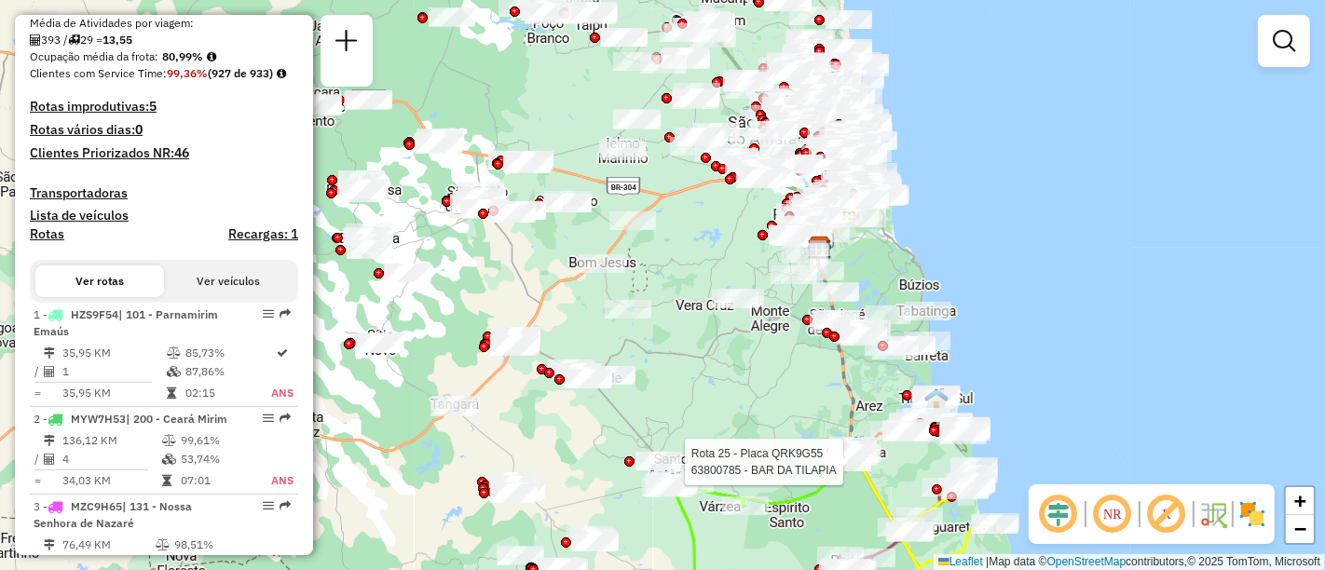
scroll to position [414, 0]
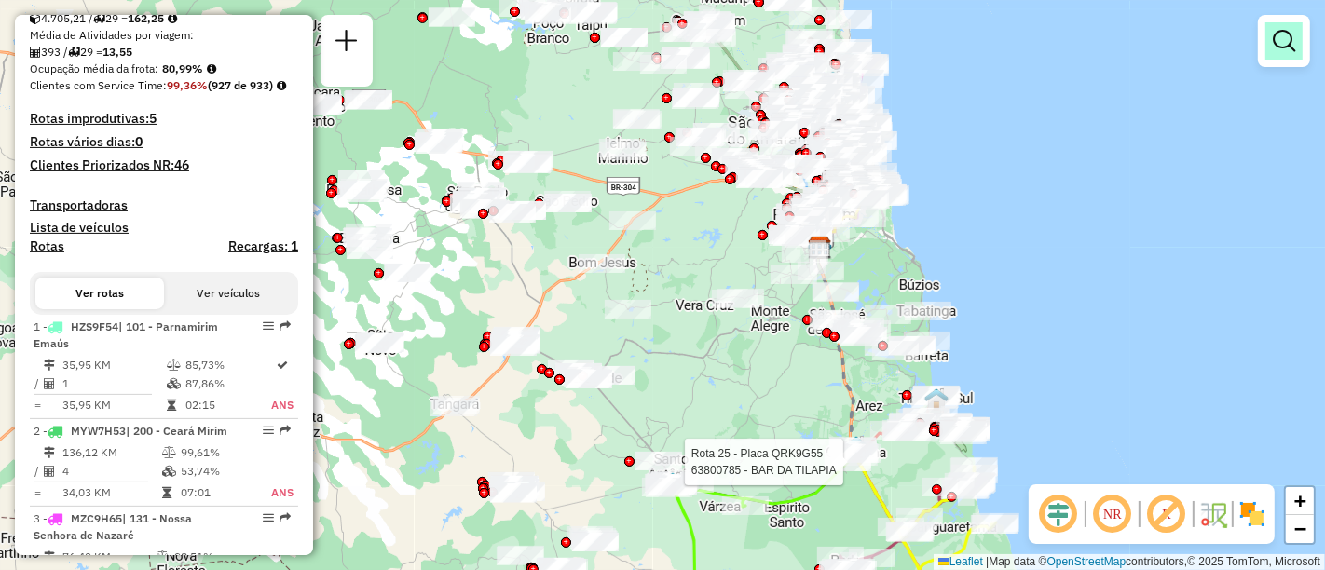
click at [1281, 49] on em at bounding box center [1284, 41] width 22 height 22
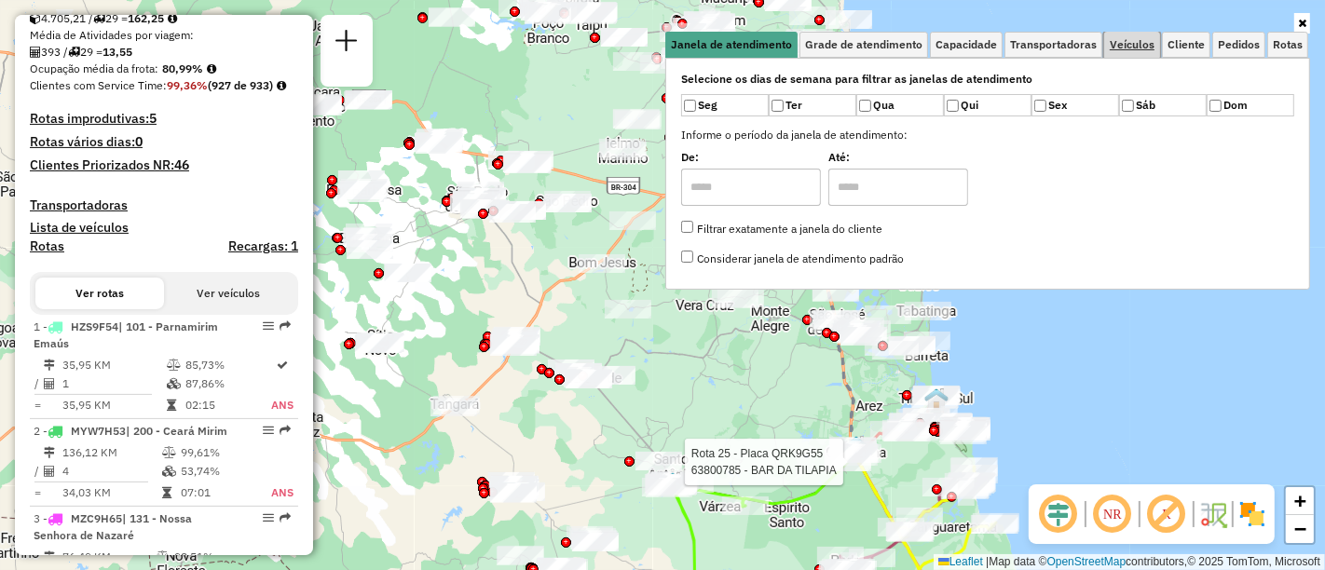
click at [1134, 34] on link "Veículos" at bounding box center [1132, 45] width 56 height 26
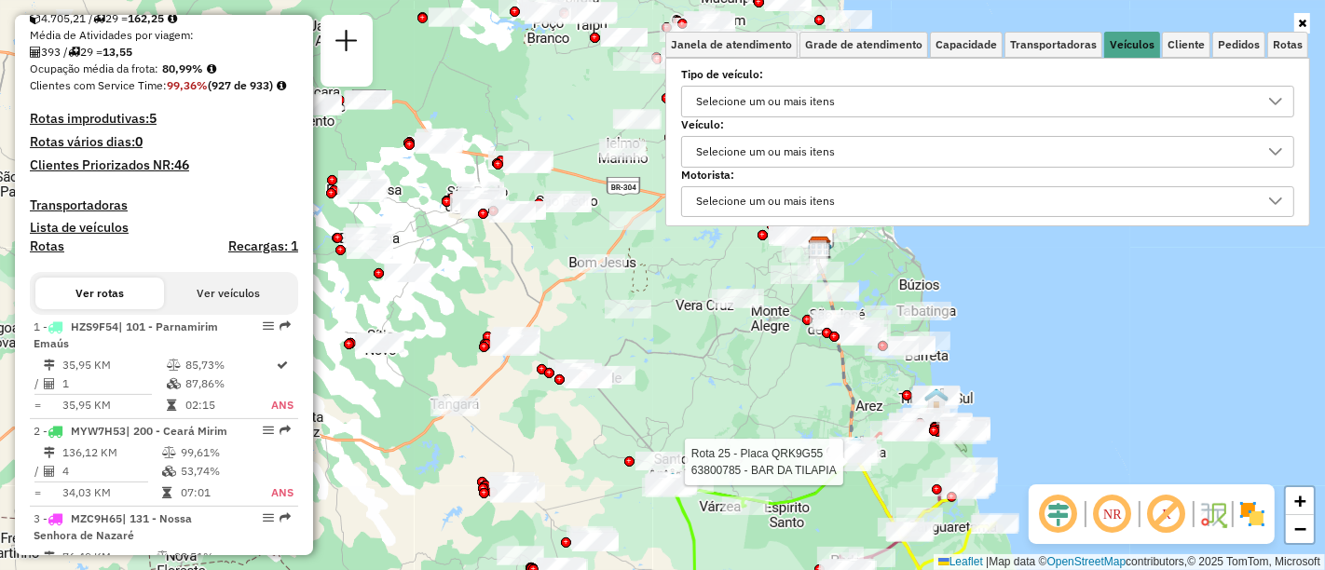
click at [793, 152] on div "Selecione um ou mais itens" at bounding box center [765, 152] width 152 height 30
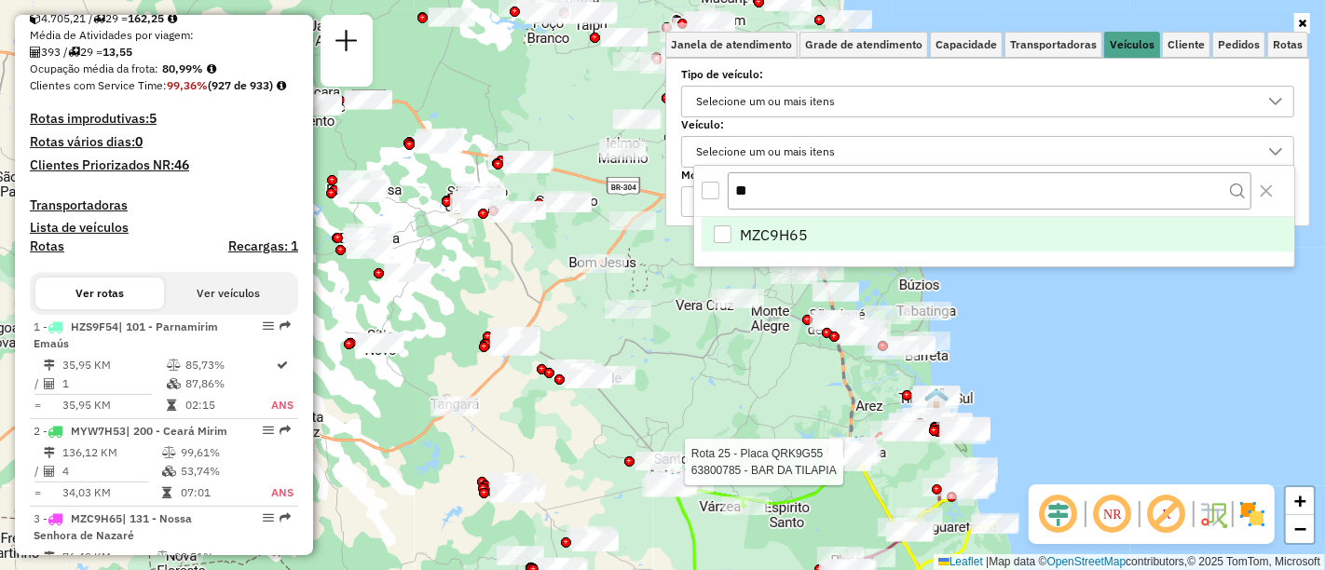
type input "**"
click at [723, 227] on div "MZC9H65" at bounding box center [723, 234] width 18 height 18
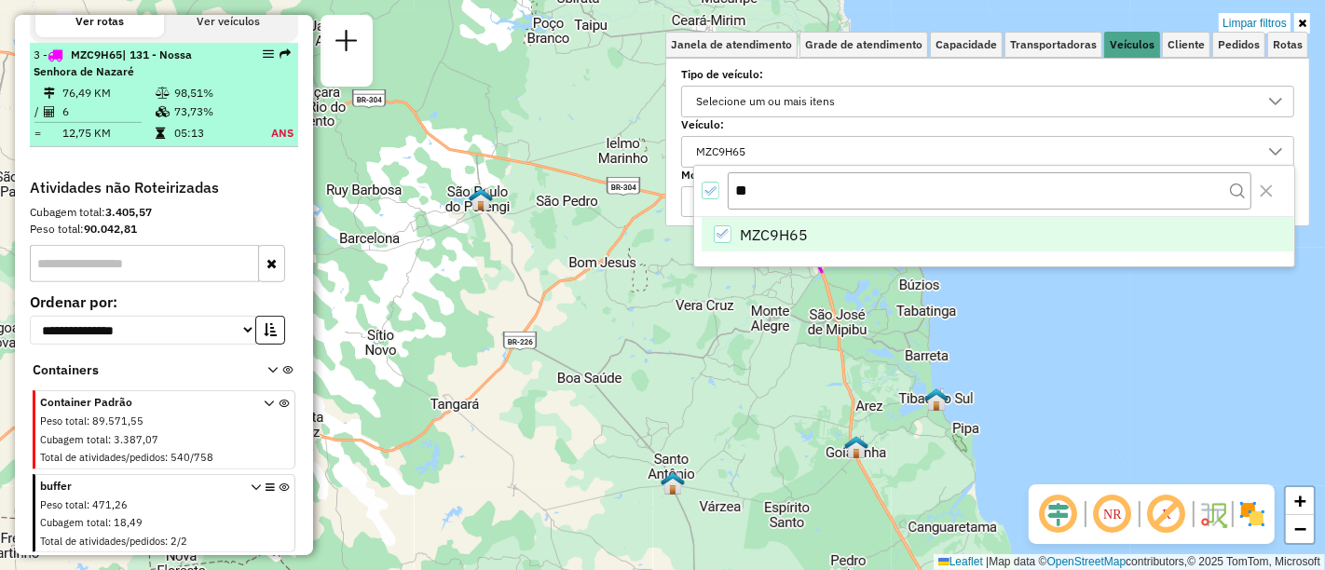
scroll to position [715, 0]
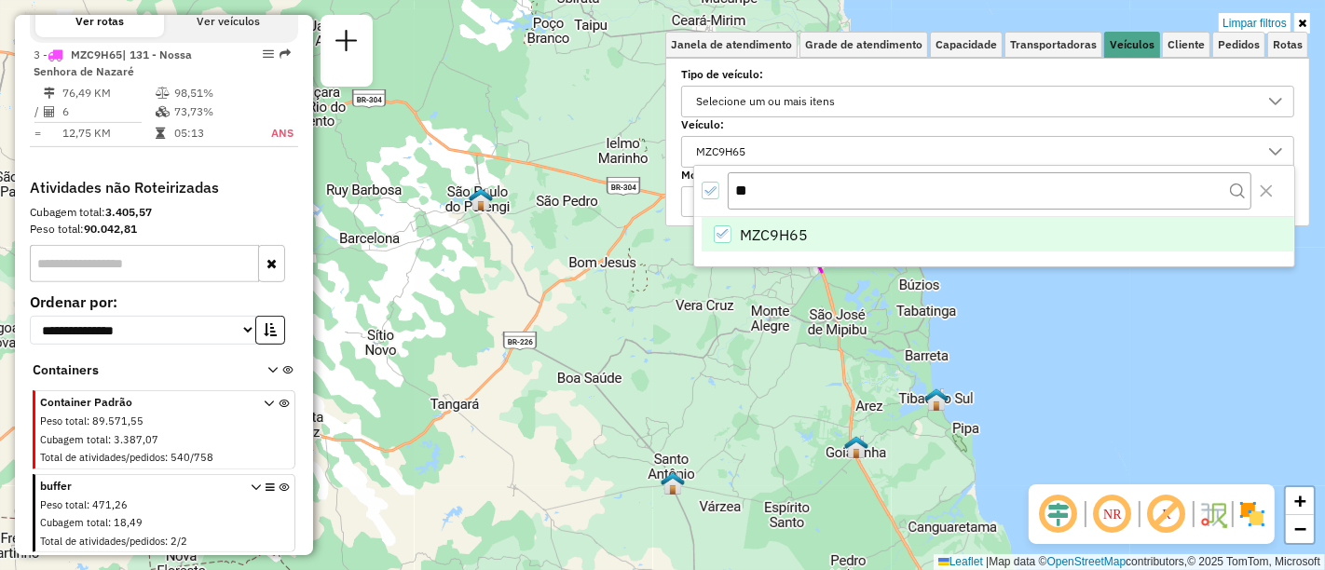
click at [1089, 365] on div "Limpar filtros Janela de atendimento Grade de atendimento Capacidade Transporta…" at bounding box center [662, 285] width 1325 height 570
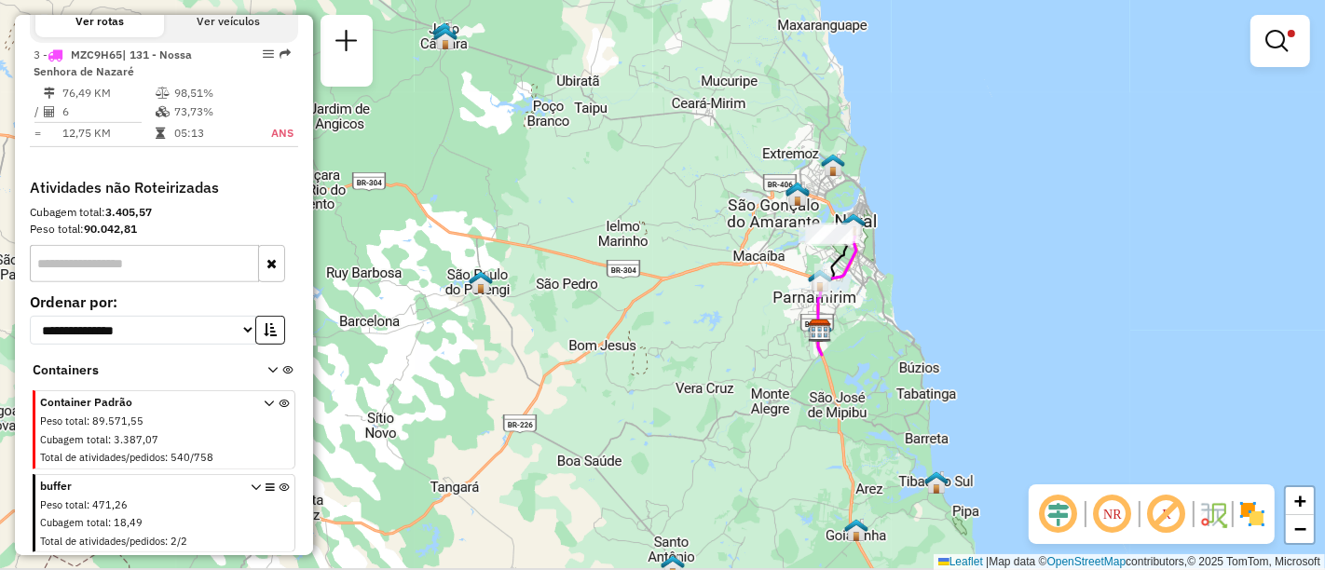
drag, startPoint x: 733, startPoint y: 302, endPoint x: 727, endPoint y: 369, distance: 67.4
click at [727, 369] on div "Limpar filtros Janela de atendimento Grade de atendimento Capacidade Transporta…" at bounding box center [662, 285] width 1325 height 570
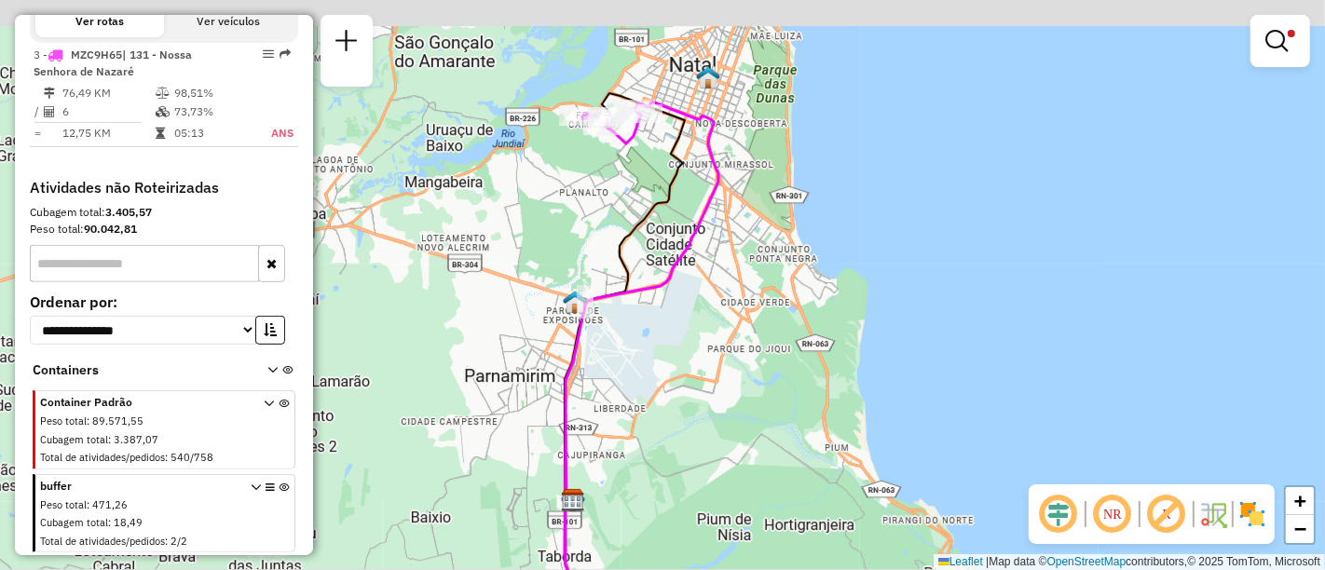
drag, startPoint x: 707, startPoint y: 295, endPoint x: 750, endPoint y: 356, distance: 74.2
click at [750, 356] on div "Limpar filtros Janela de atendimento Grade de atendimento Capacidade Transporta…" at bounding box center [662, 285] width 1325 height 570
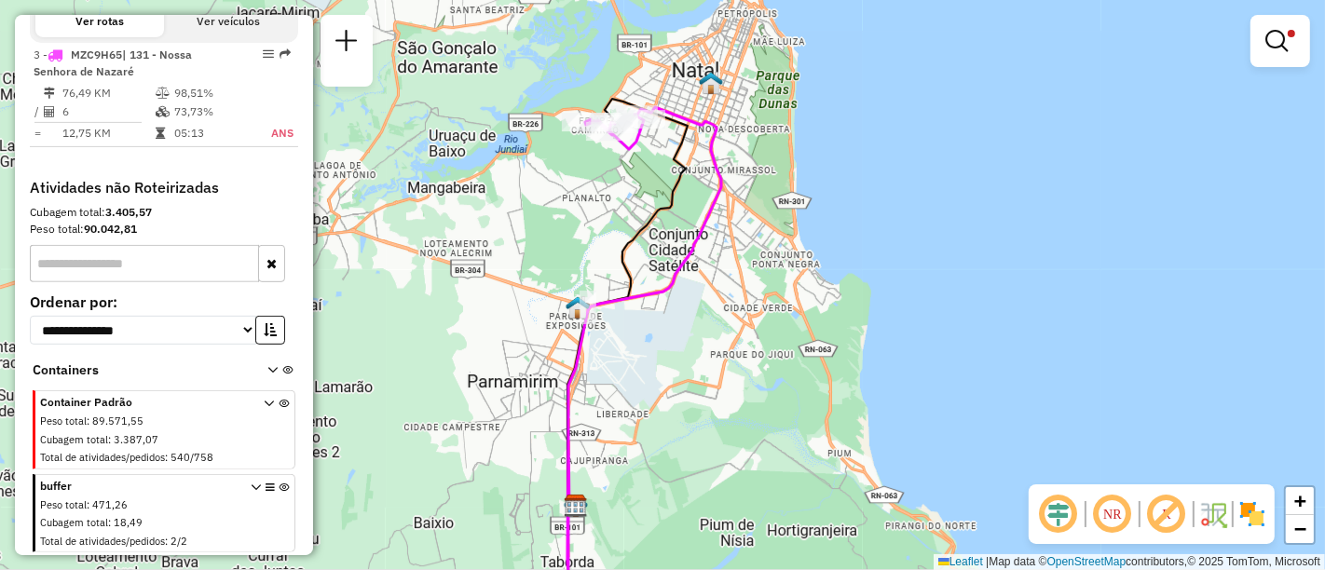
click at [587, 103] on div "Rota 3 - Placa MZC9H65 63804424 - A C LOURENCO COMERCIAL CARVALHO Rota 3 - Plac…" at bounding box center [662, 285] width 1325 height 570
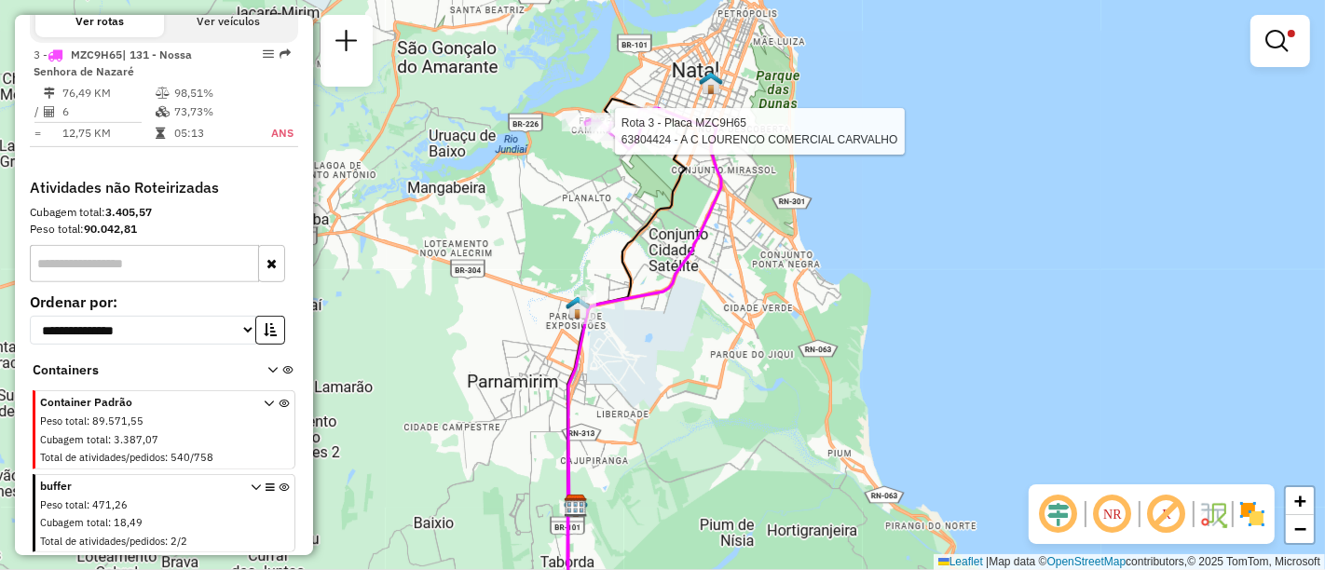
select select "**********"
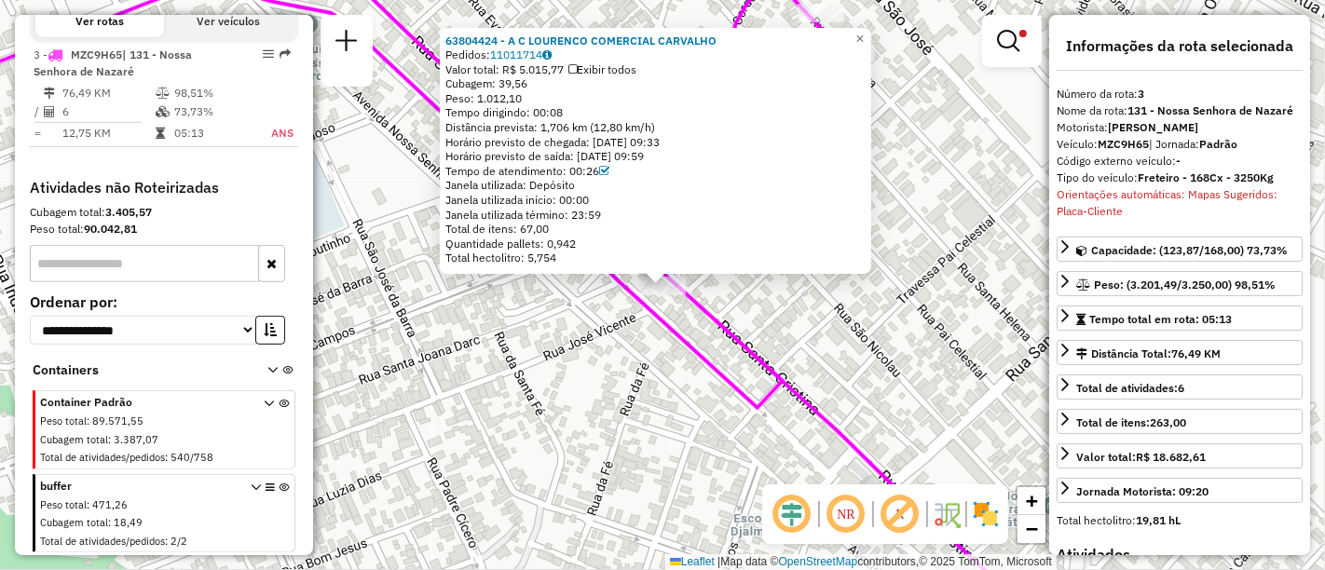
drag, startPoint x: 1205, startPoint y: 193, endPoint x: 1135, endPoint y: 193, distance: 70.8
click at [1135, 186] on div "Tipo do veículo: Freteiro - 168Cx - 3250Kg" at bounding box center [1179, 178] width 246 height 17
click at [1165, 220] on div "Orientações automáticas: Mapas Sugeridos: Placa-Cliente" at bounding box center [1179, 203] width 246 height 34
drag, startPoint x: 1171, startPoint y: 233, endPoint x: 1096, endPoint y: 234, distance: 74.5
click at [1096, 220] on div "Orientações automáticas: Mapas Sugeridos: Placa-Cliente" at bounding box center [1179, 203] width 246 height 34
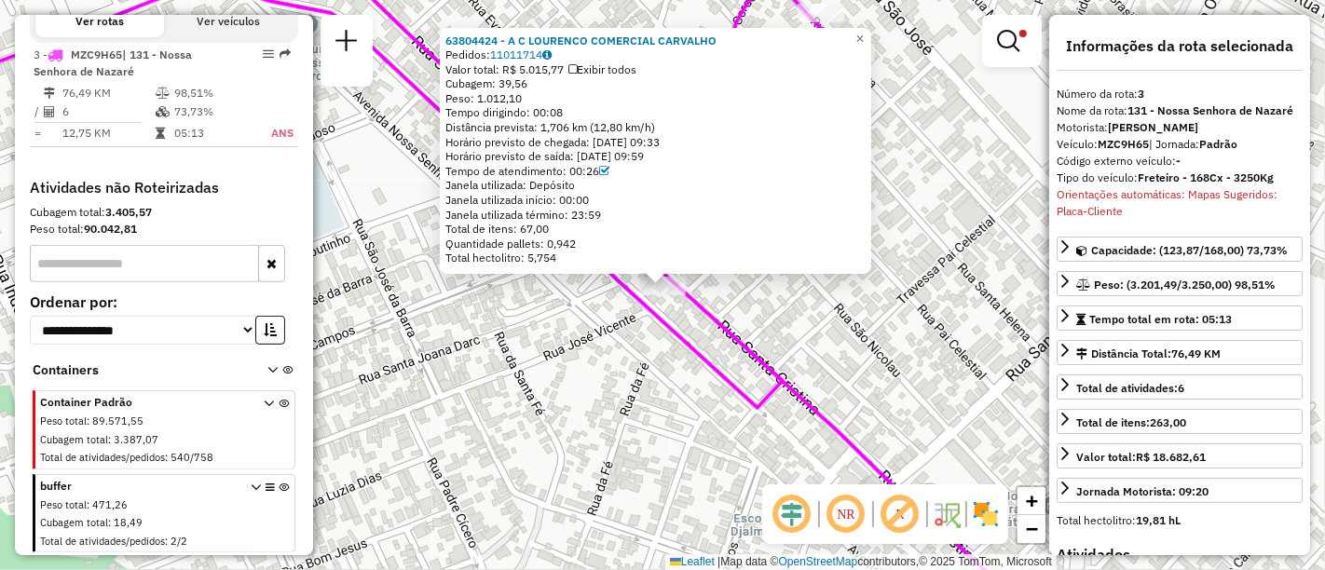
drag, startPoint x: 1055, startPoint y: 211, endPoint x: 1125, endPoint y: 229, distance: 73.0
click at [1125, 229] on div "**********" at bounding box center [1179, 285] width 261 height 540
click at [1127, 220] on div "Orientações automáticas: Mapas Sugeridos: Placa-Cliente" at bounding box center [1179, 203] width 246 height 34
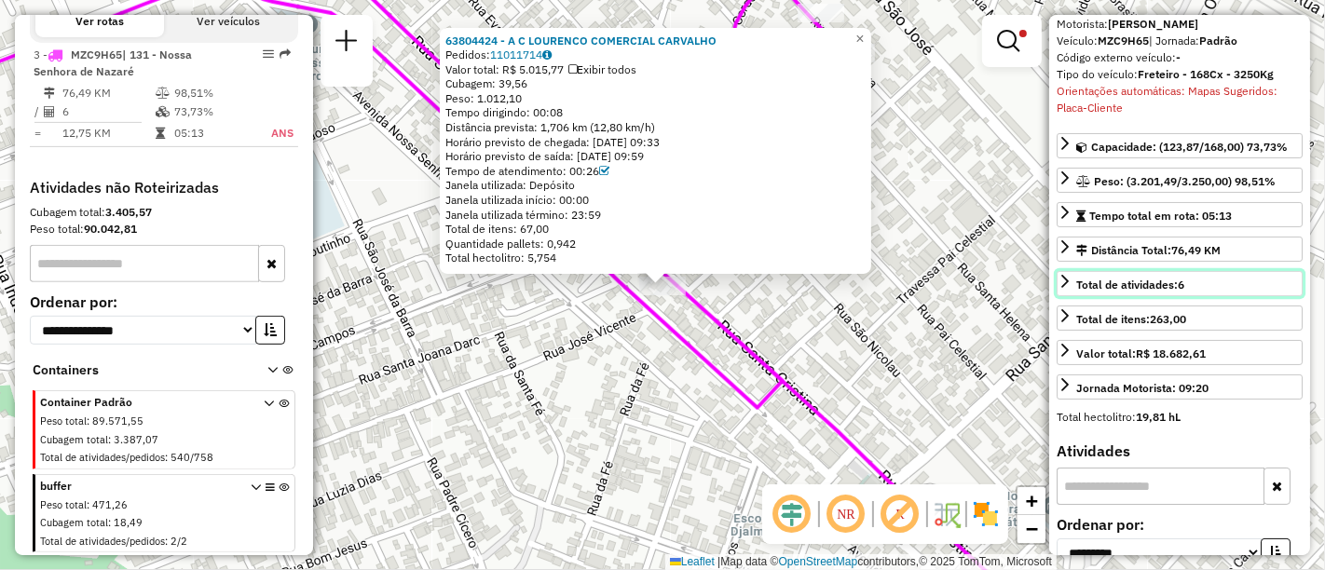
click at [1170, 292] on span "Total de atividades: 6" at bounding box center [1130, 285] width 108 height 14
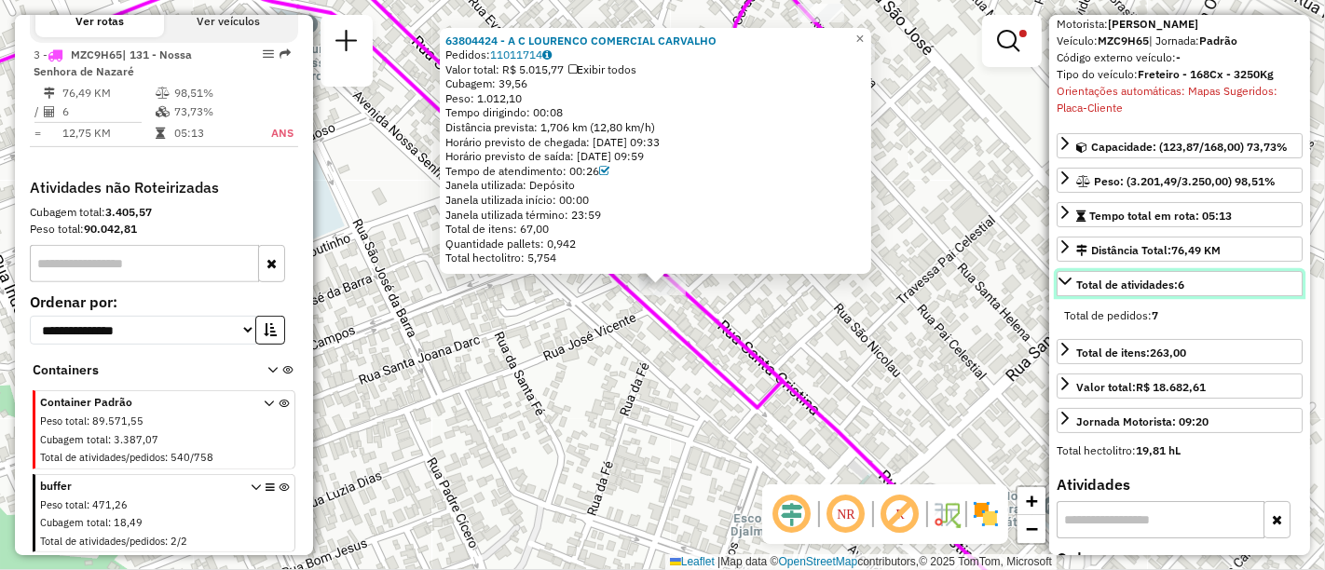
click at [1170, 292] on span "Total de atividades: 6" at bounding box center [1130, 285] width 108 height 14
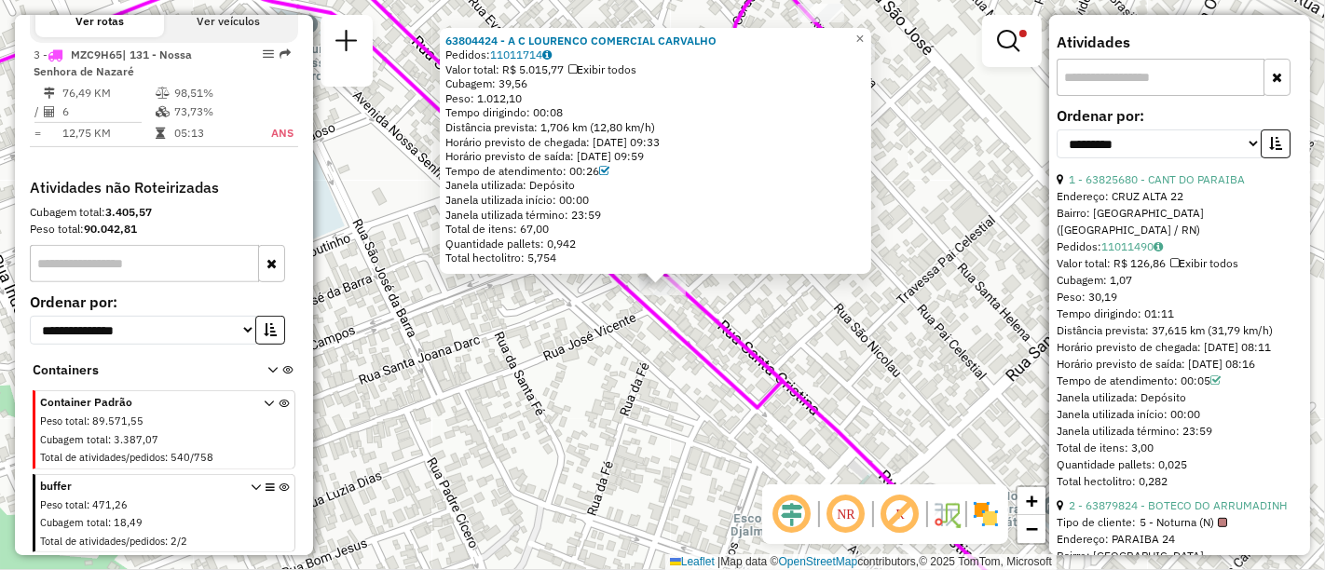
scroll to position [517, 0]
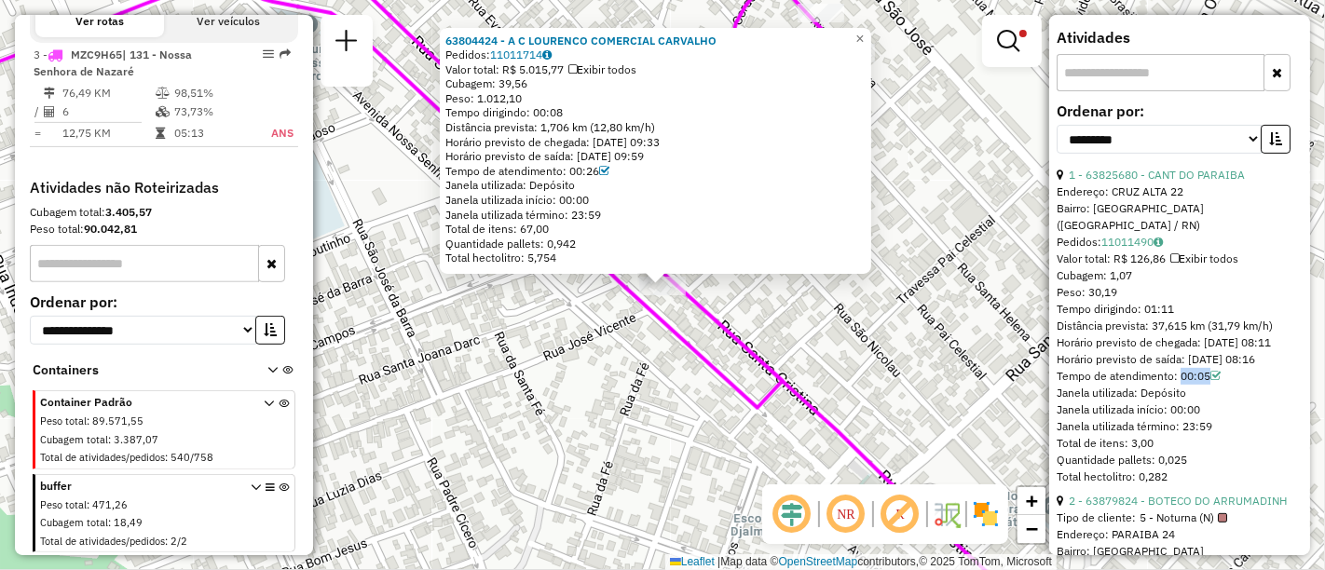
drag, startPoint x: 1175, startPoint y: 381, endPoint x: 1204, endPoint y: 382, distance: 28.9
click at [1204, 382] on div "Tempo de atendimento: 00:05" at bounding box center [1179, 376] width 246 height 17
click at [1196, 402] on div "Janela utilizada: Depósito" at bounding box center [1179, 393] width 246 height 17
drag, startPoint x: 1139, startPoint y: 300, endPoint x: 1190, endPoint y: 303, distance: 50.4
click at [1190, 303] on div "Tempo dirigindo: 01:11" at bounding box center [1179, 309] width 246 height 17
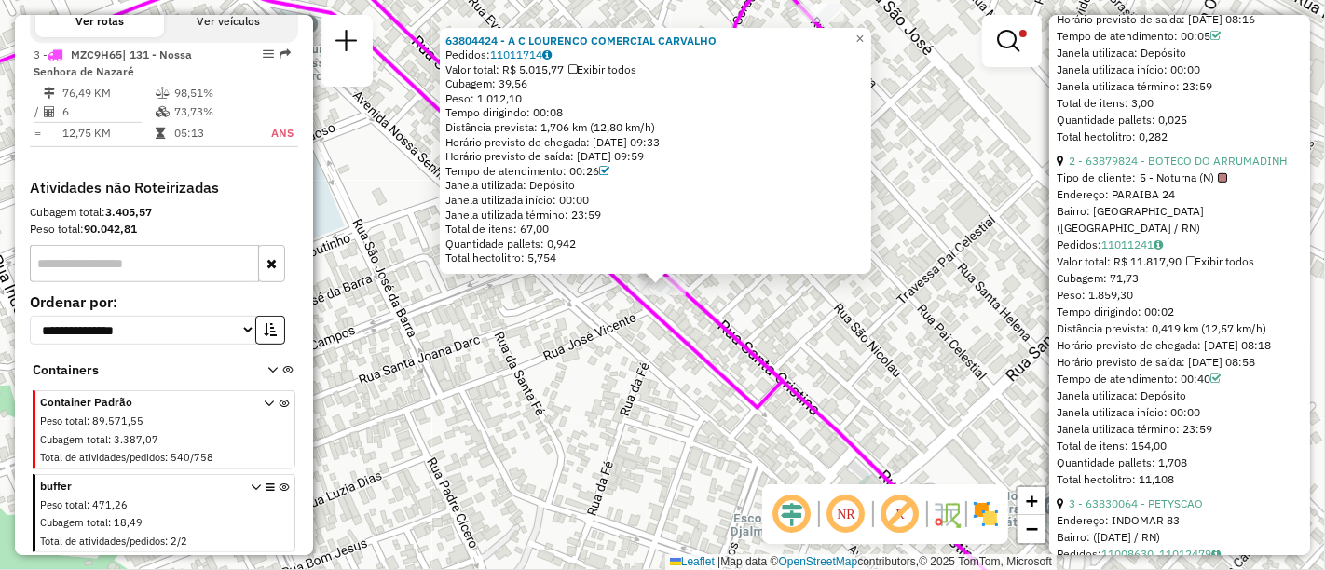
scroll to position [837, 0]
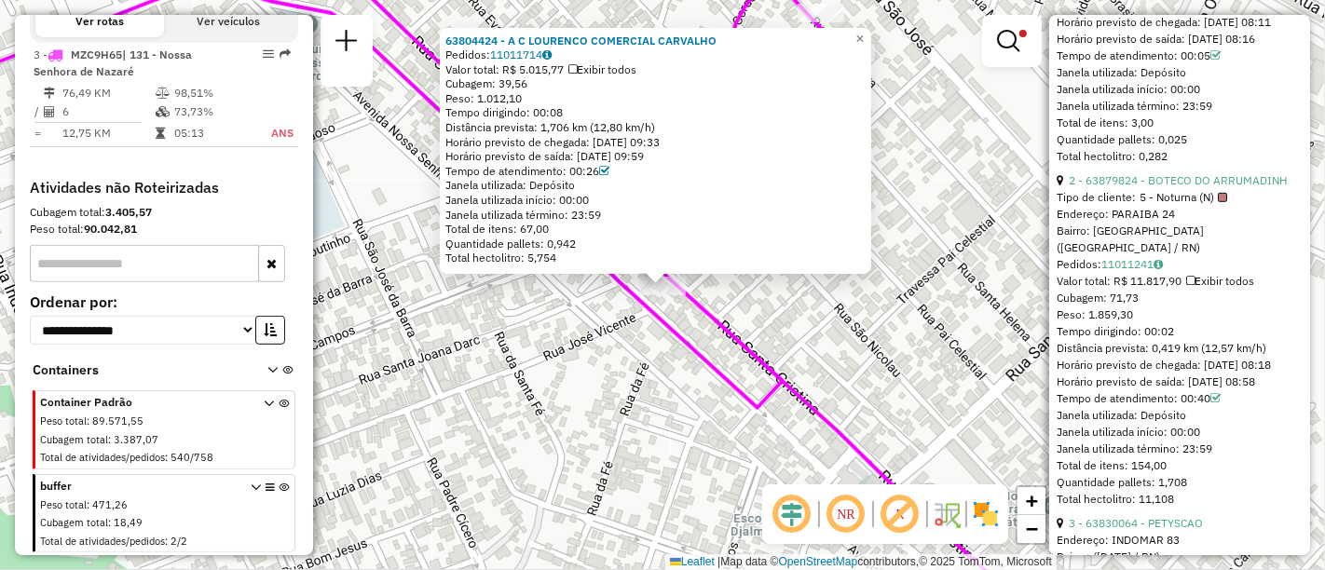
drag, startPoint x: 1239, startPoint y: 206, endPoint x: 986, endPoint y: 186, distance: 254.1
click at [986, 186] on hb-router-mapa "Informações da Sessão 1273672 - 11/09/2025 Criação: 10/09/2025 19:14 Depósito: …" at bounding box center [662, 285] width 1325 height 570
click at [1157, 223] on div "Endereço: PARAIBA 24" at bounding box center [1179, 214] width 246 height 17
